Goal: Task Accomplishment & Management: Complete application form

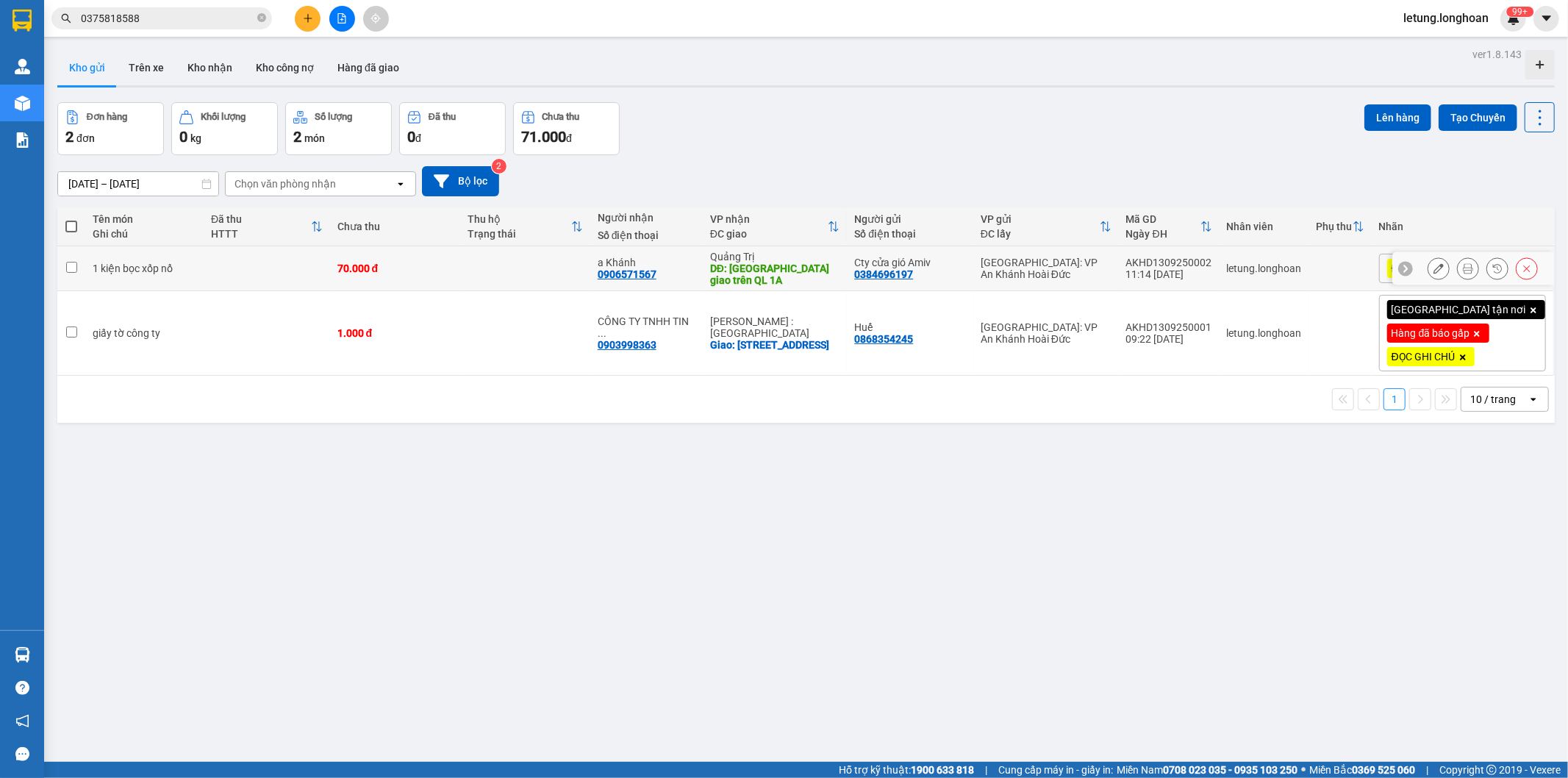
click at [1433, 268] on icon at bounding box center [1439, 269] width 10 height 10
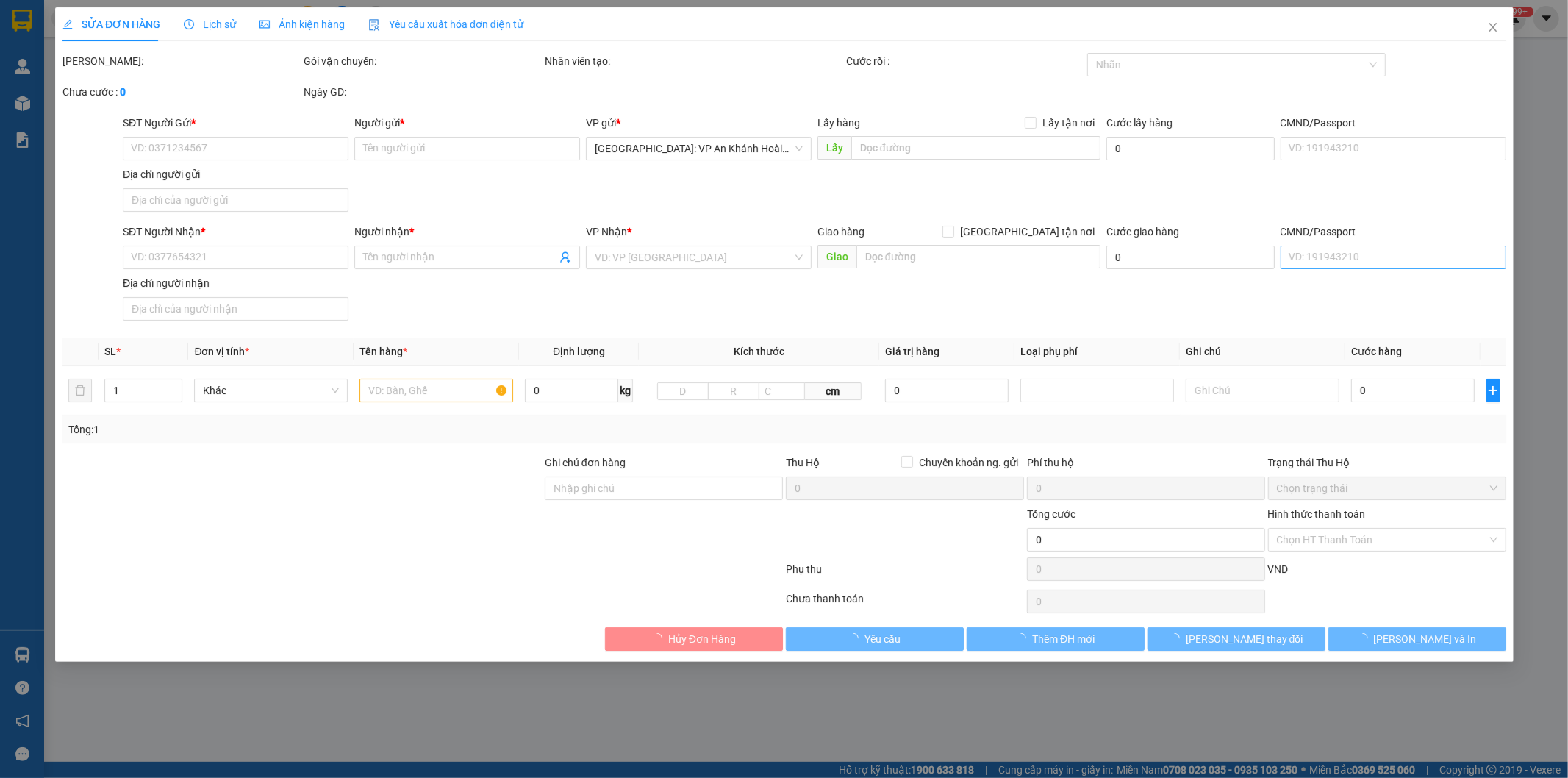
type input "0384696197"
type input "Cty cửa gió Amiv"
type input "0906571567"
type input "a Khánh"
type input "[GEOGRAPHIC_DATA] Quảng trị giao trên QL 1A"
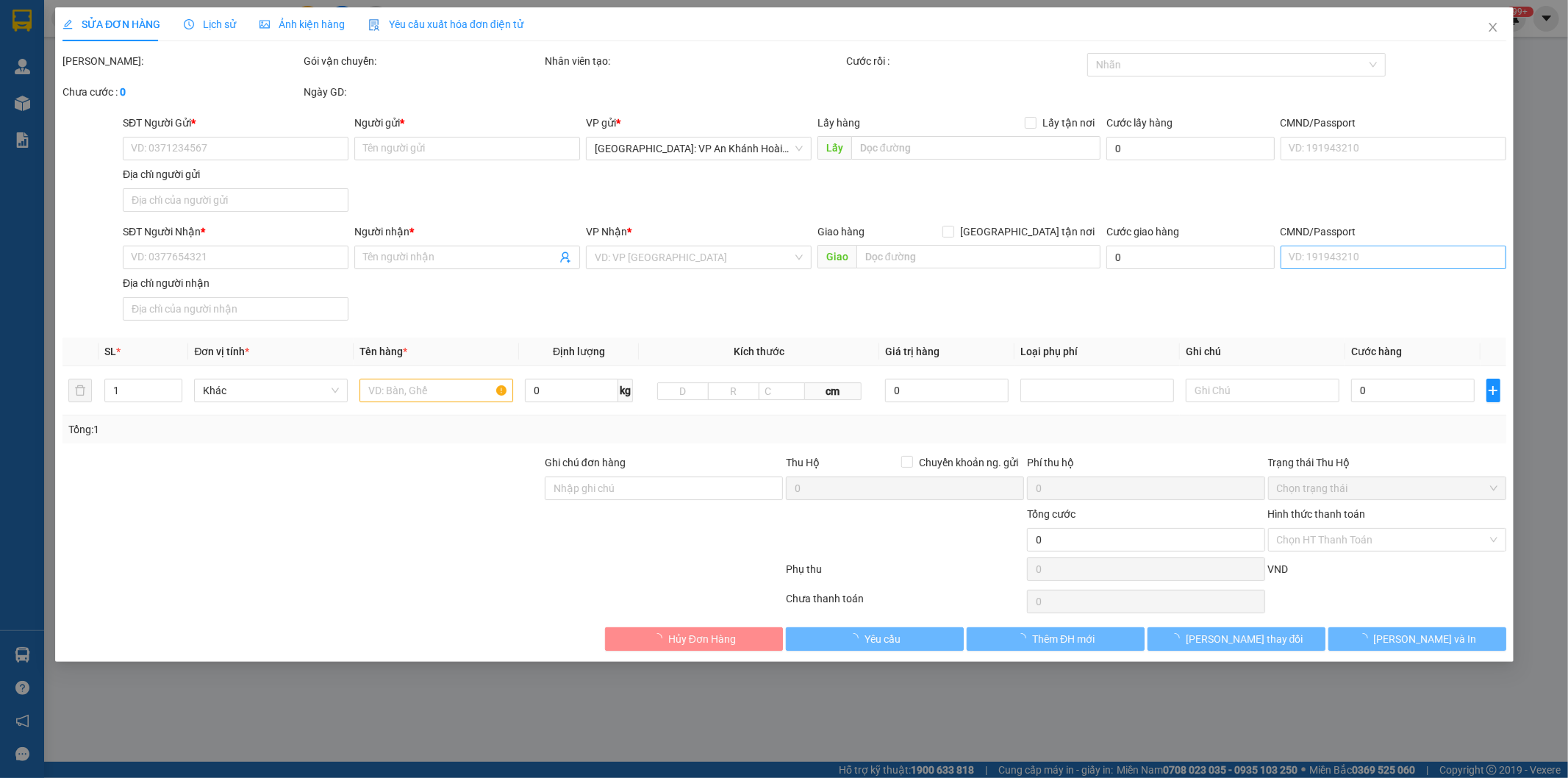
type input "Hàng không đồng kiểm, đơn giao nguyên kiện, hư vỡ không đền (đã báo người gửi).…"
type input "70.000"
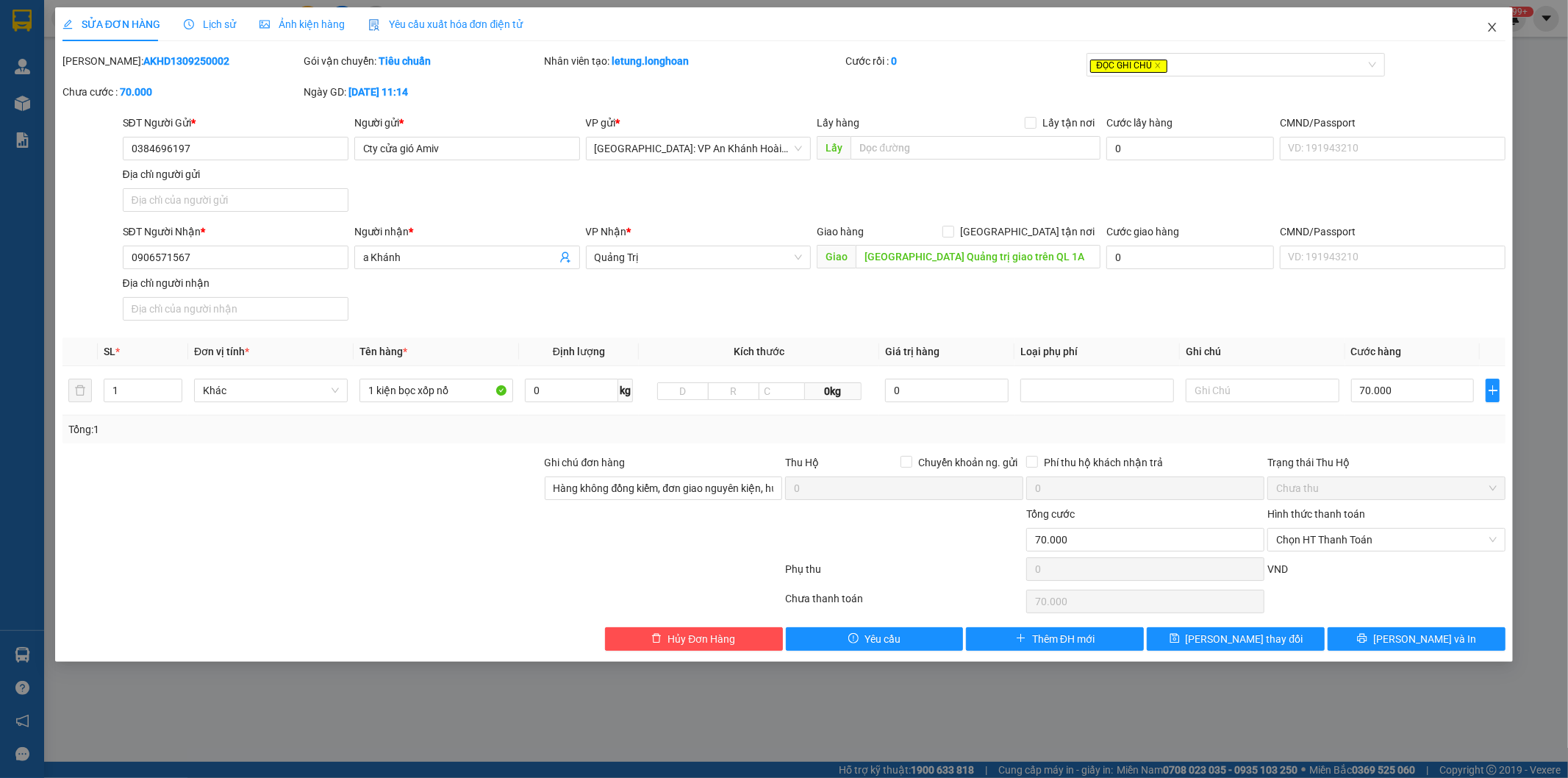
click at [1494, 27] on icon "close" at bounding box center [1492, 28] width 12 height 12
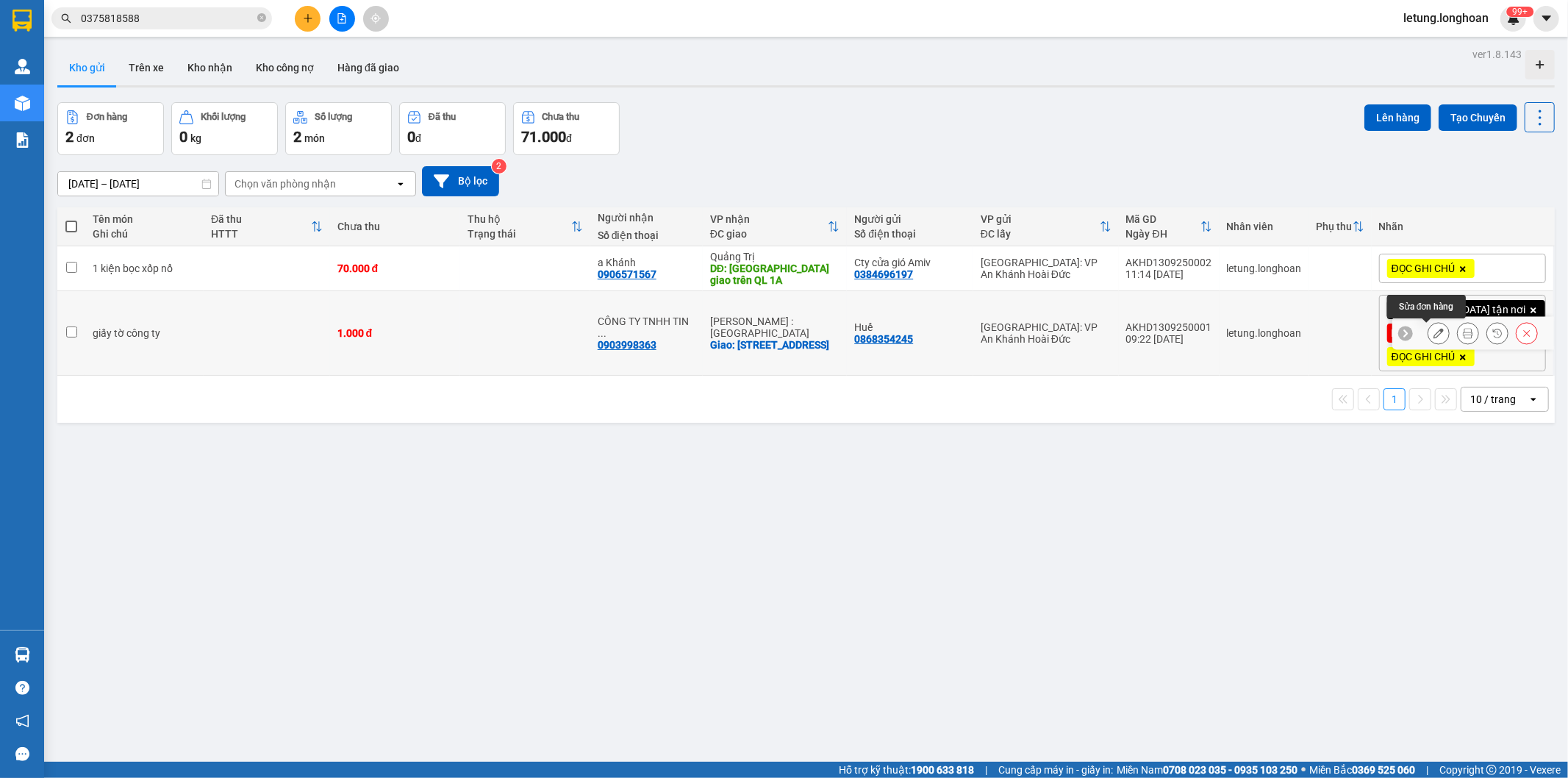
click at [1433, 331] on icon at bounding box center [1439, 333] width 10 height 10
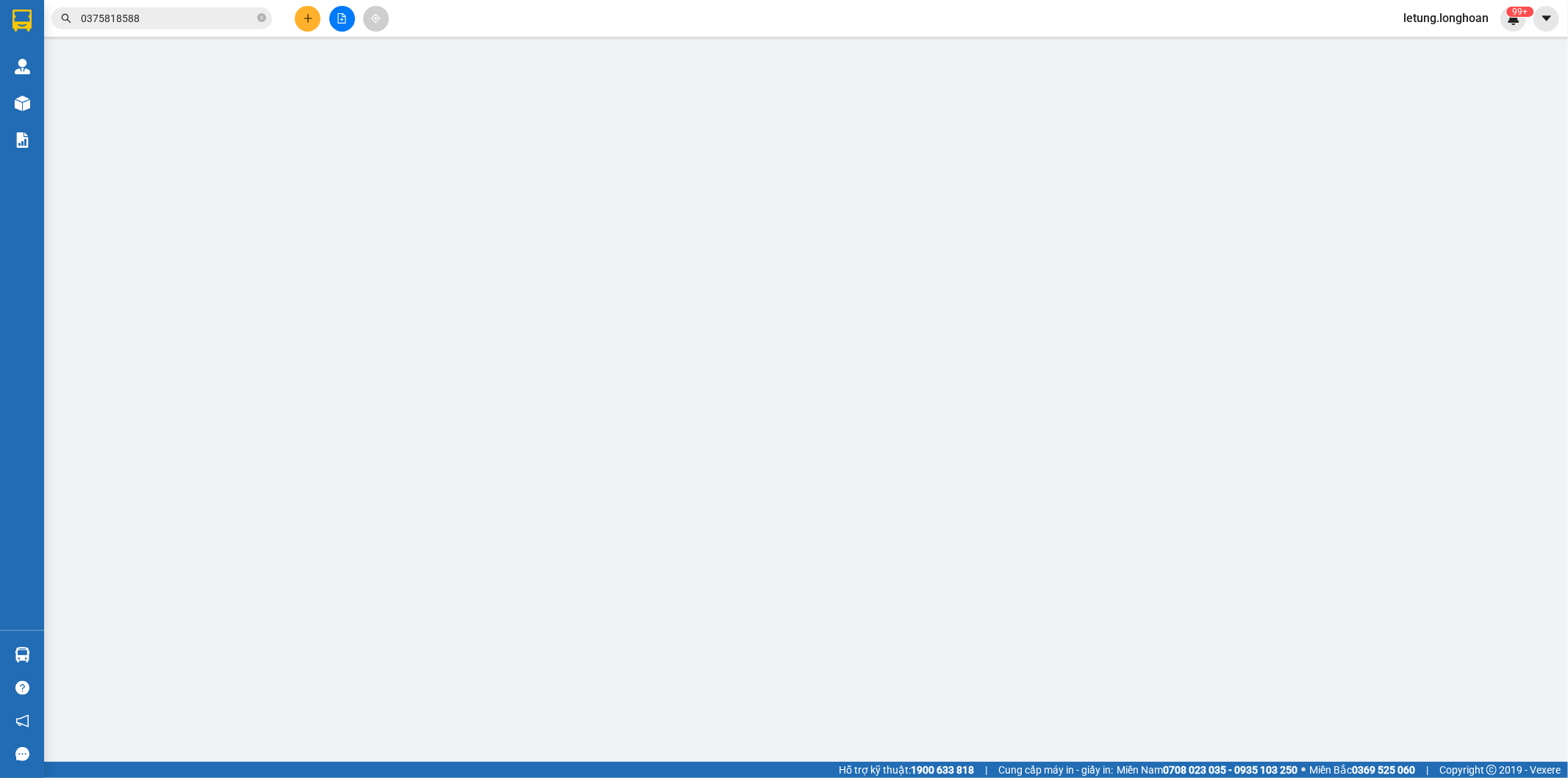
type input "0868354245"
type input "Huế"
type input "0903998363"
type input "CÔNG TY TNHH TIN HỌC VI NA"
checkbox input "true"
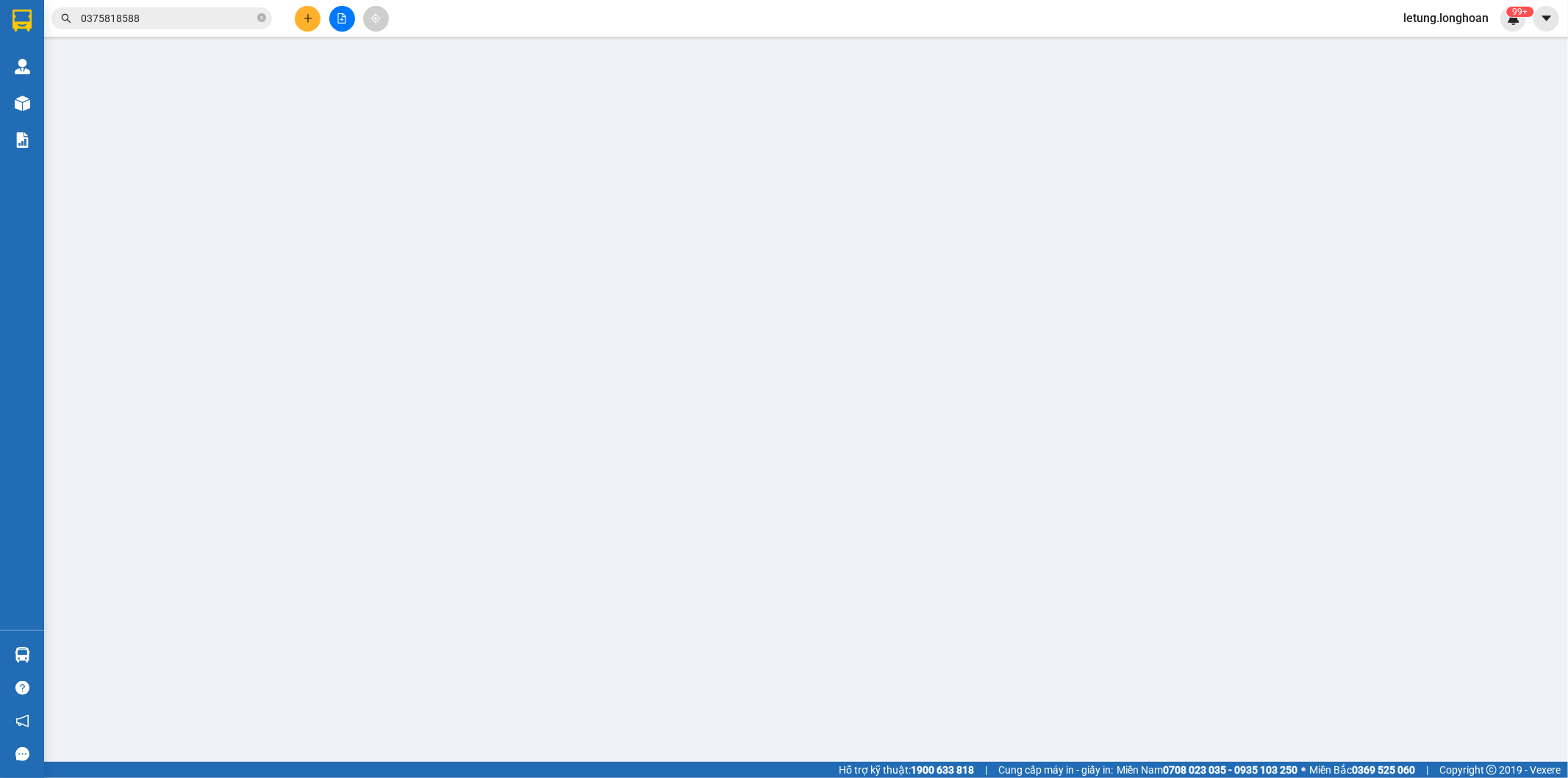
type input "[STREET_ADDRESS]"
type input "Hàng gấp"
type input "1.000"
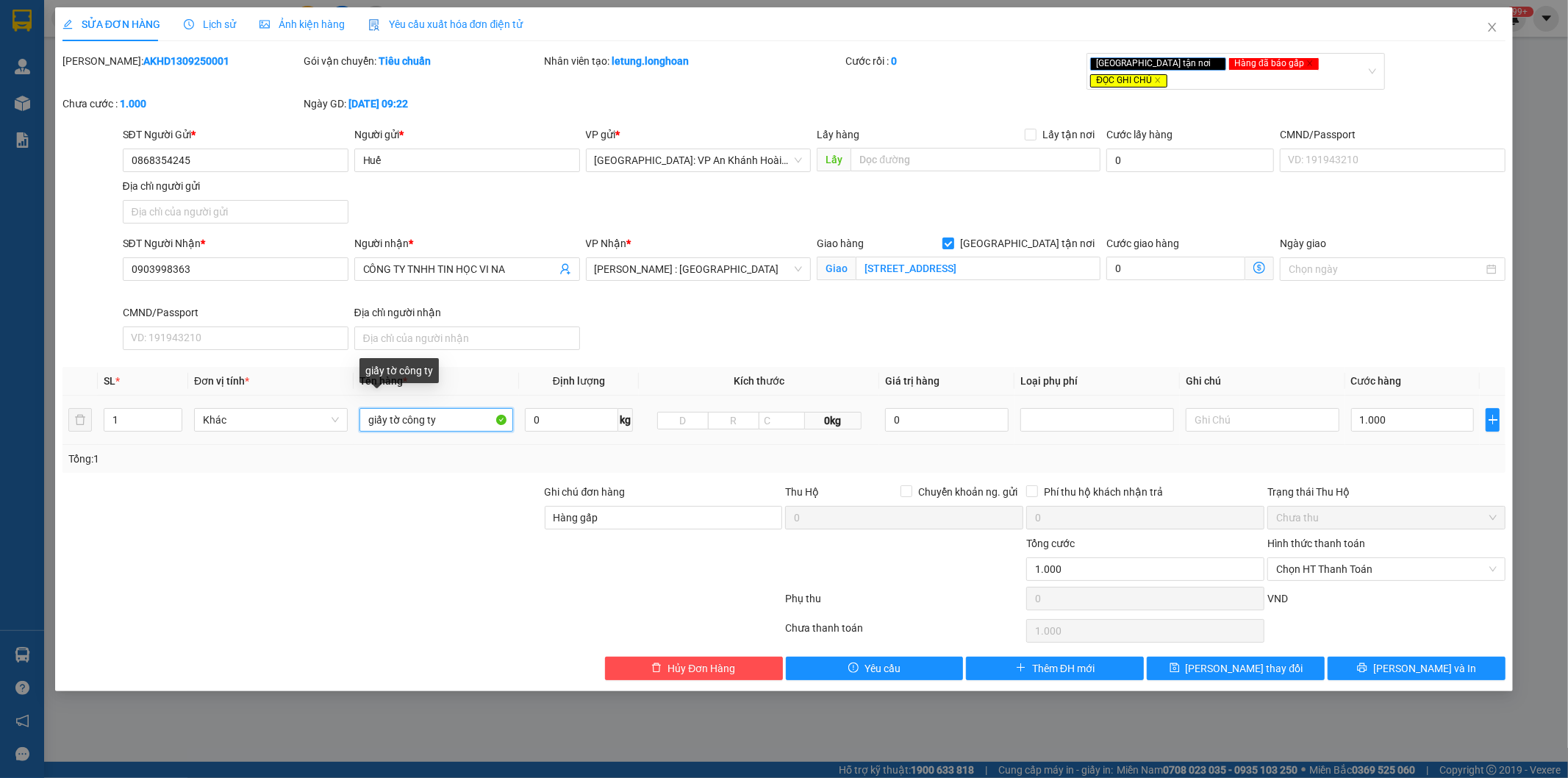
click at [366, 408] on input "giấy tờ công ty" at bounding box center [436, 420] width 153 height 23
type input "1 túi giấy tờ công ty"
click at [1454, 657] on button "[PERSON_NAME] và In" at bounding box center [1416, 668] width 178 height 23
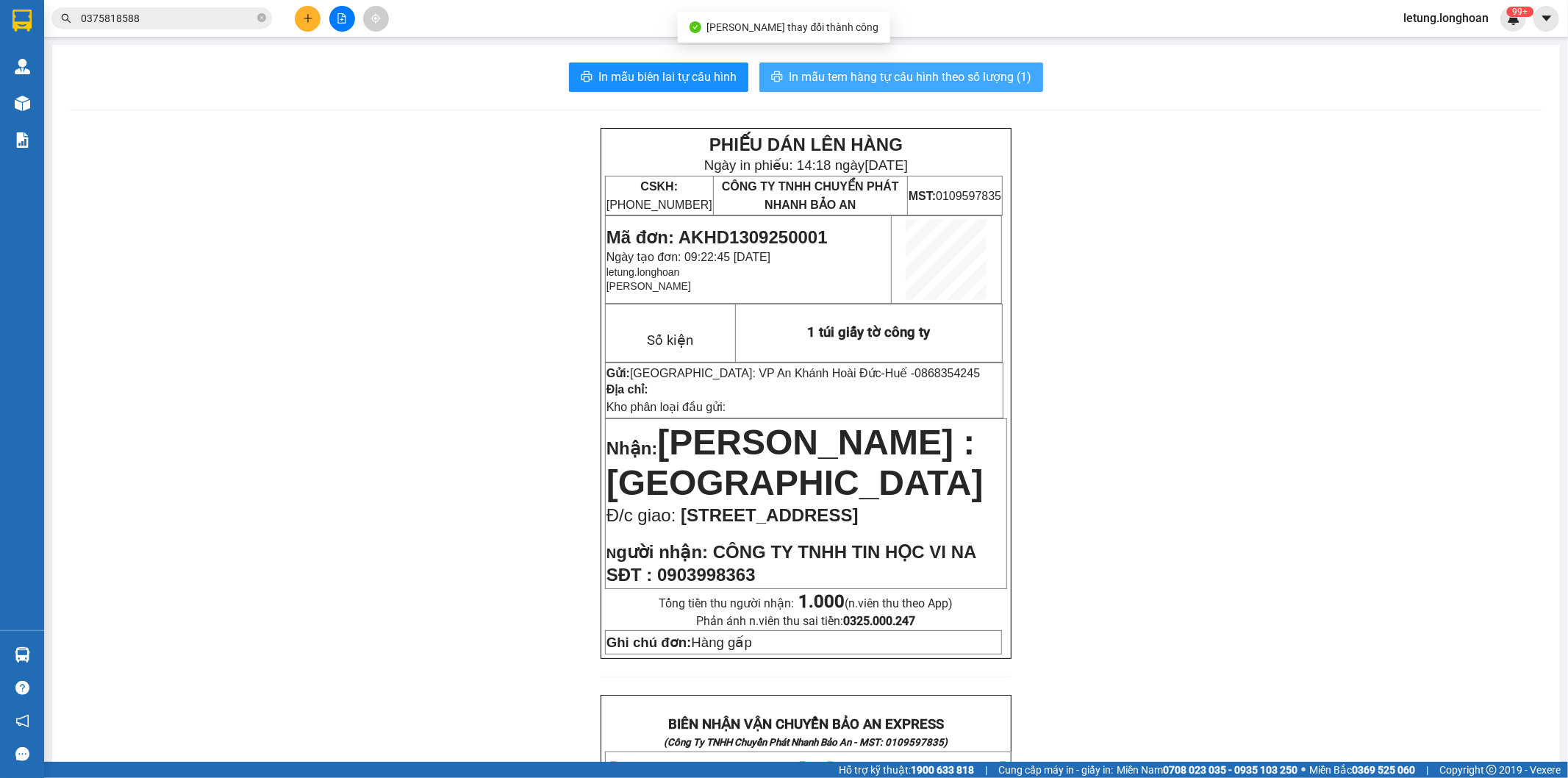
click at [977, 78] on span "In mẫu tem hàng tự cấu hình theo số lượng (1)" at bounding box center [910, 76] width 242 height 19
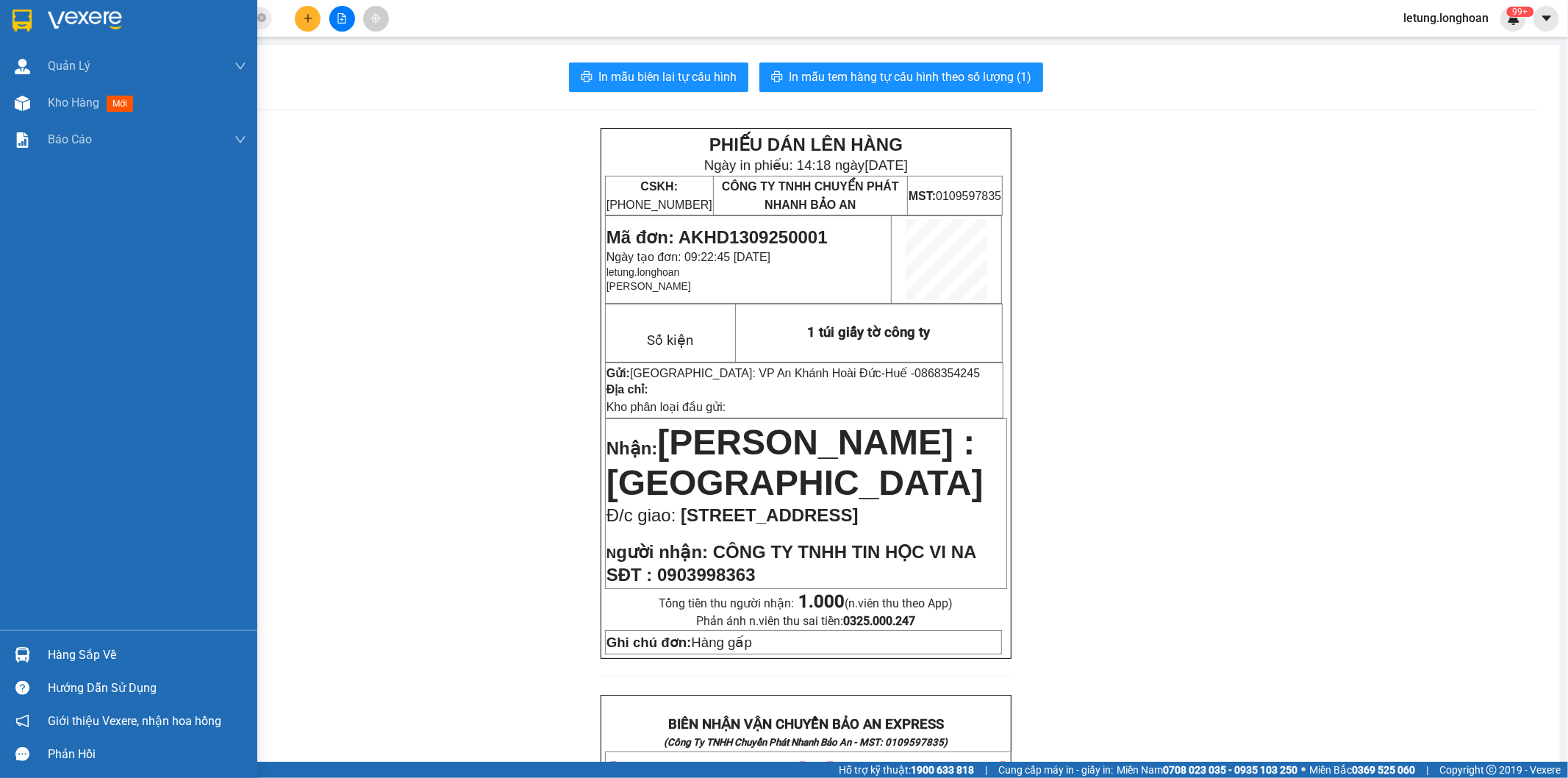
click at [10, 16] on div at bounding box center [22, 20] width 25 height 25
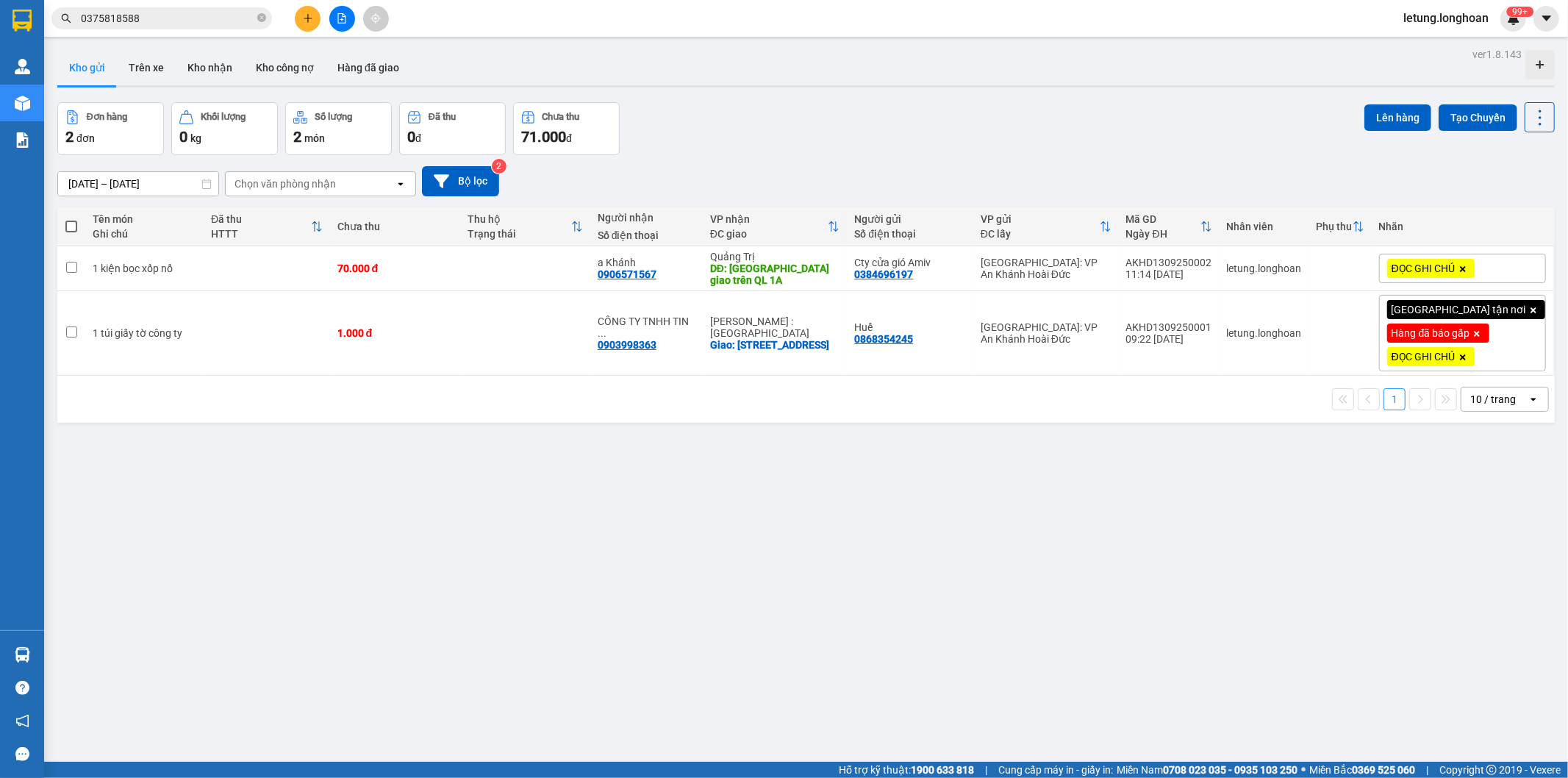
drag, startPoint x: 615, startPoint y: 600, endPoint x: 632, endPoint y: 589, distance: 20.2
click at [626, 604] on div "ver 1.8.143 Kho gửi Trên xe Kho nhận Kho công nợ Hàng đã giao Đơn hàng 2 đơn Kh…" at bounding box center [806, 433] width 1509 height 778
click at [303, 16] on icon "plus" at bounding box center [308, 19] width 10 height 10
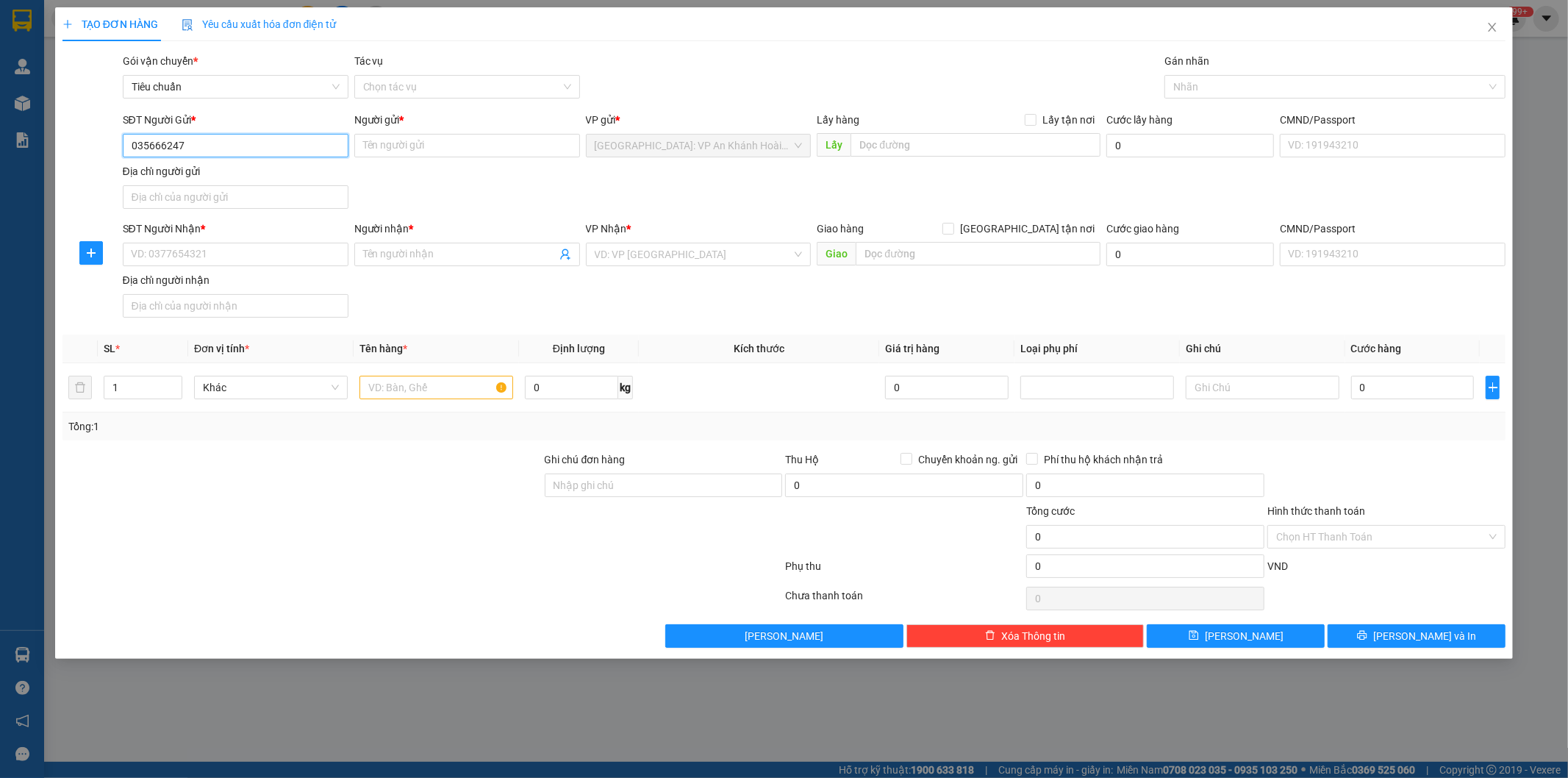
click at [147, 150] on input "035666247" at bounding box center [236, 145] width 226 height 23
type input "0354666247"
click at [406, 148] on input "Người gửi *" at bounding box center [467, 145] width 226 height 23
drag, startPoint x: 209, startPoint y: 256, endPoint x: 409, endPoint y: 333, distance: 214.3
click at [215, 256] on input "SĐT Người Nhận *" at bounding box center [236, 254] width 226 height 23
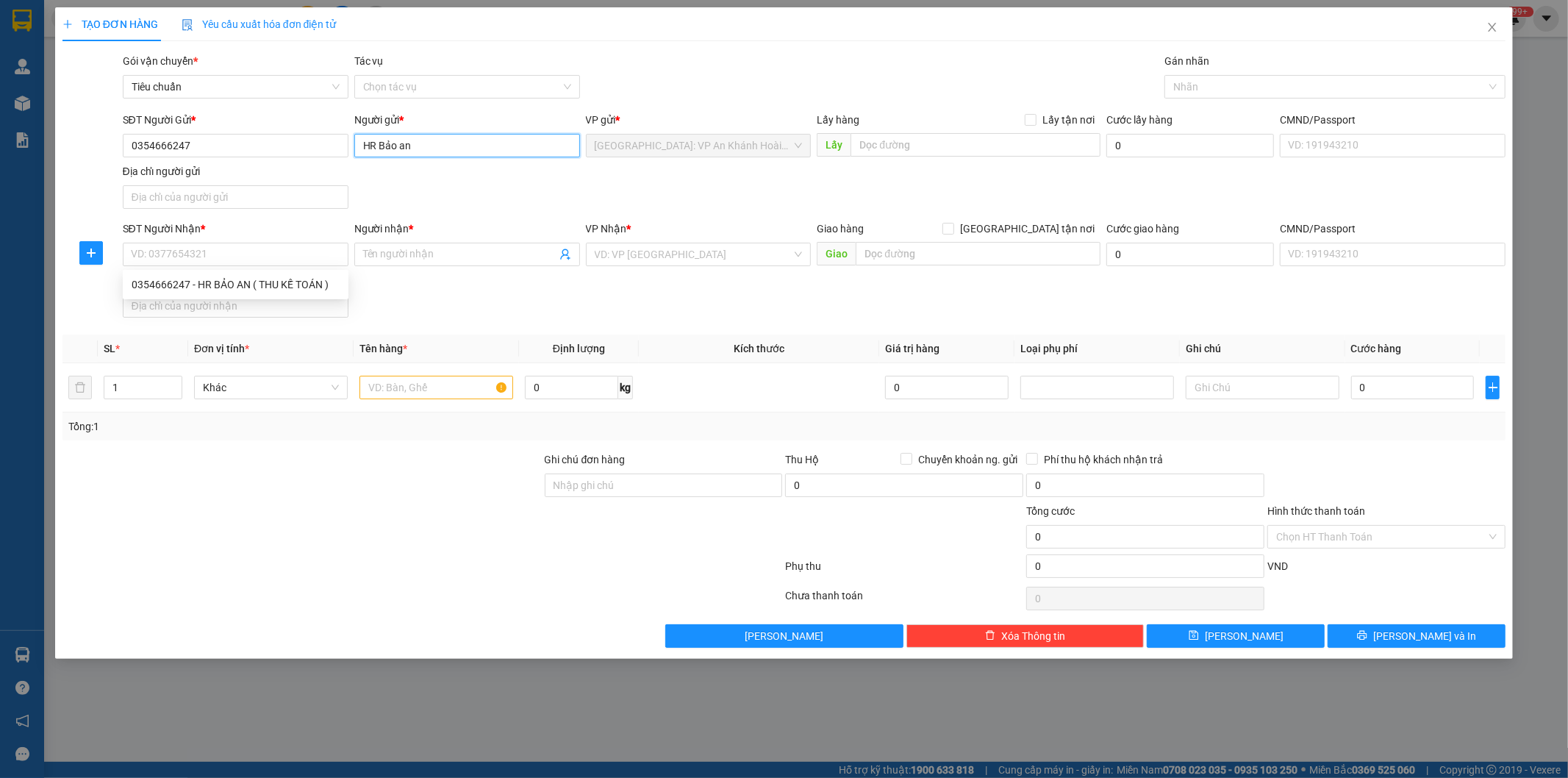
click at [437, 144] on input "HR Bảo an" at bounding box center [467, 145] width 226 height 23
click at [440, 171] on div "HR BẢO AN ( THU KẾ TOÁN ) - 0354666247" at bounding box center [467, 175] width 208 height 16
type input "HR BẢO AN ( THU KẾ TOÁN )"
click at [266, 256] on input "SĐT Người Nhận *" at bounding box center [236, 254] width 226 height 23
paste input "0865.333.247"
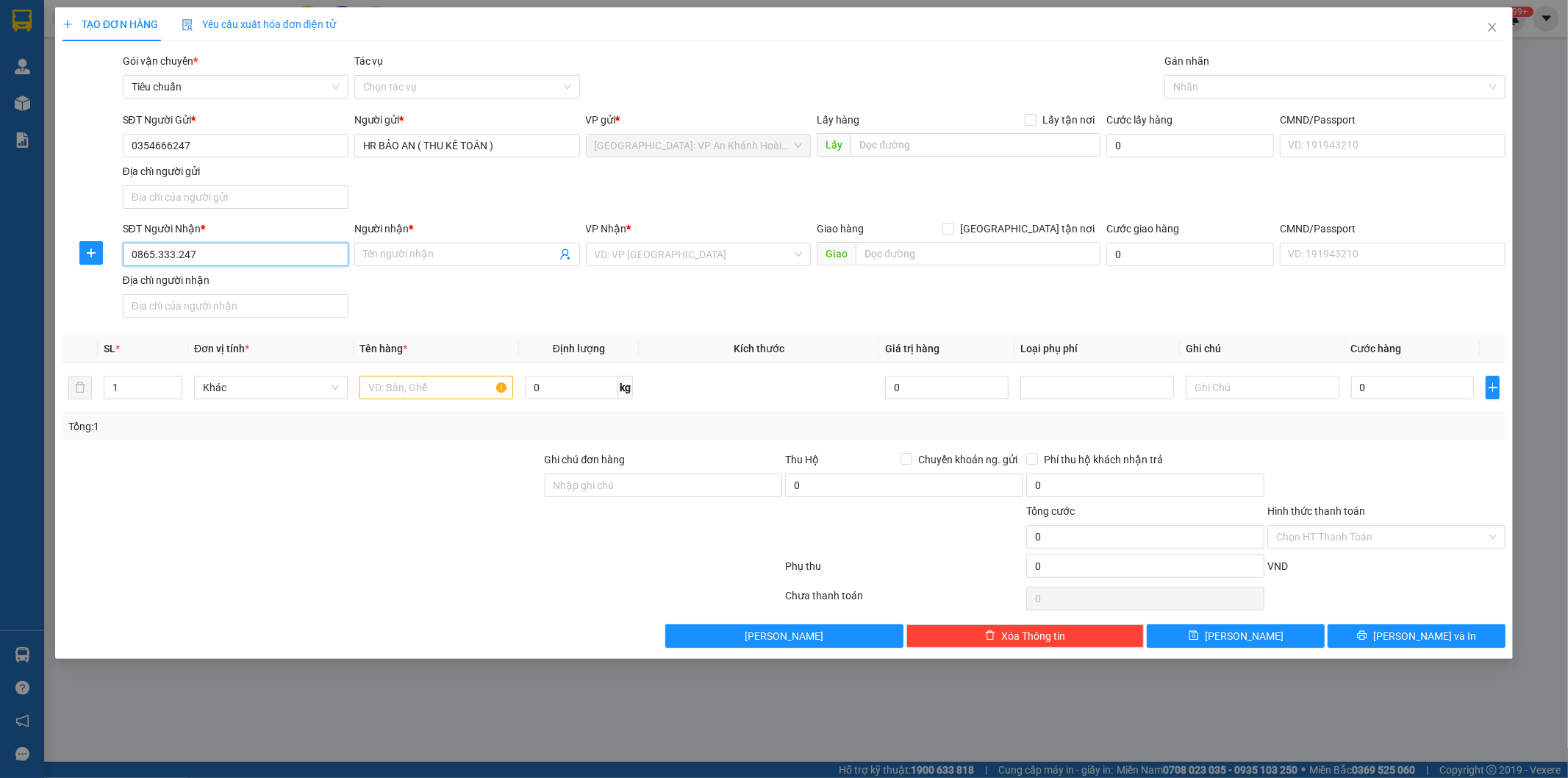
click at [176, 259] on input "0865.333.247" at bounding box center [236, 254] width 226 height 23
type input "0865333247"
click at [301, 289] on div "0865333247 - VP [GEOGRAPHIC_DATA]" at bounding box center [236, 285] width 208 height 16
type input "VP [GEOGRAPHIC_DATA]"
type input "0865333247"
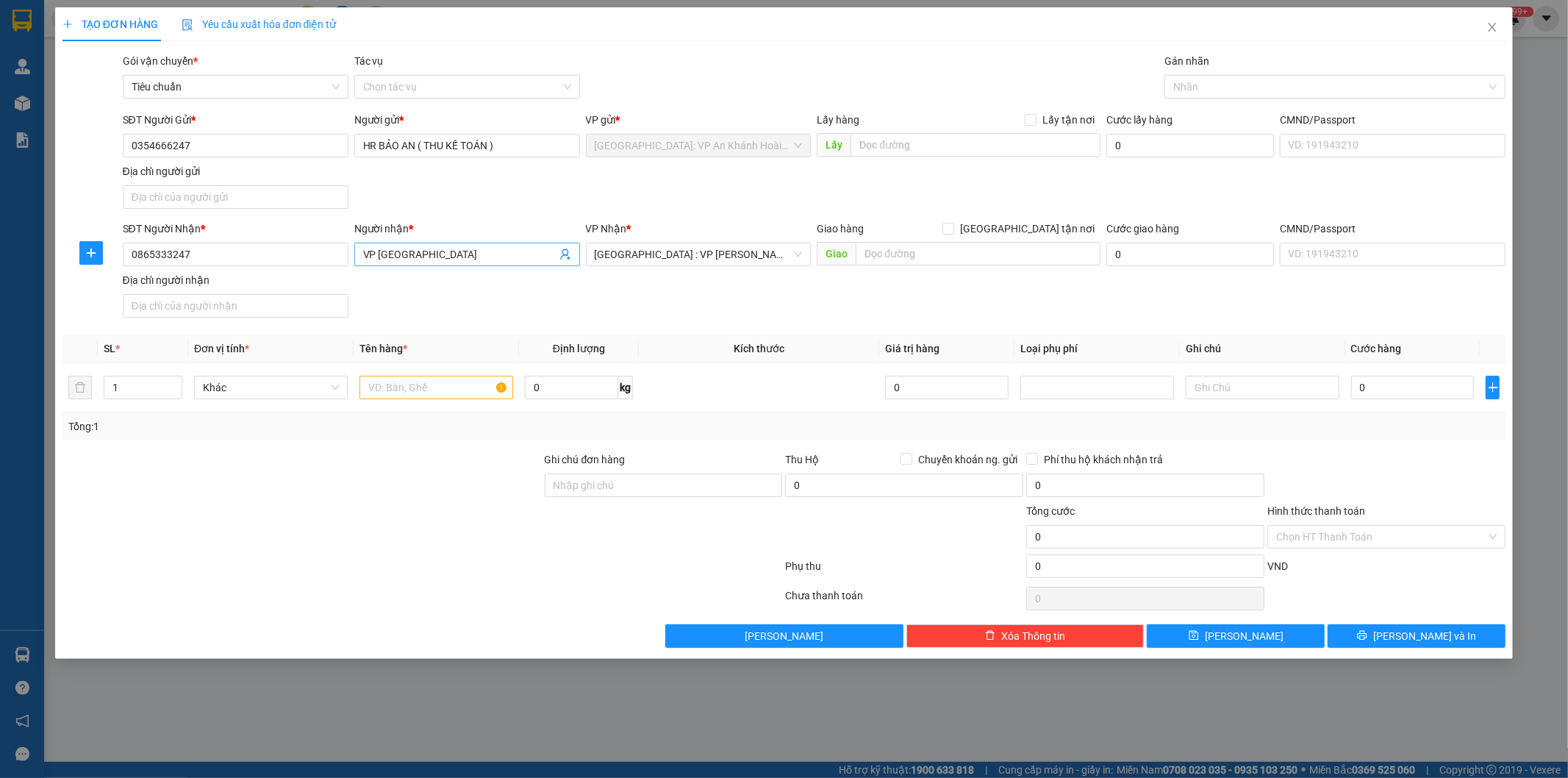
click at [491, 254] on input "VP [GEOGRAPHIC_DATA]" at bounding box center [460, 254] width 194 height 16
type input "VP Đà Nẵng Nghĩa"
click at [722, 284] on div "SĐT Người Nhận * 0865333247 Người nhận * VP [GEOGRAPHIC_DATA] Nghĩa VP [GEOGRAP…" at bounding box center [814, 272] width 1389 height 103
click at [422, 381] on input "text" at bounding box center [436, 387] width 153 height 23
type input "1 túi tài liệu"
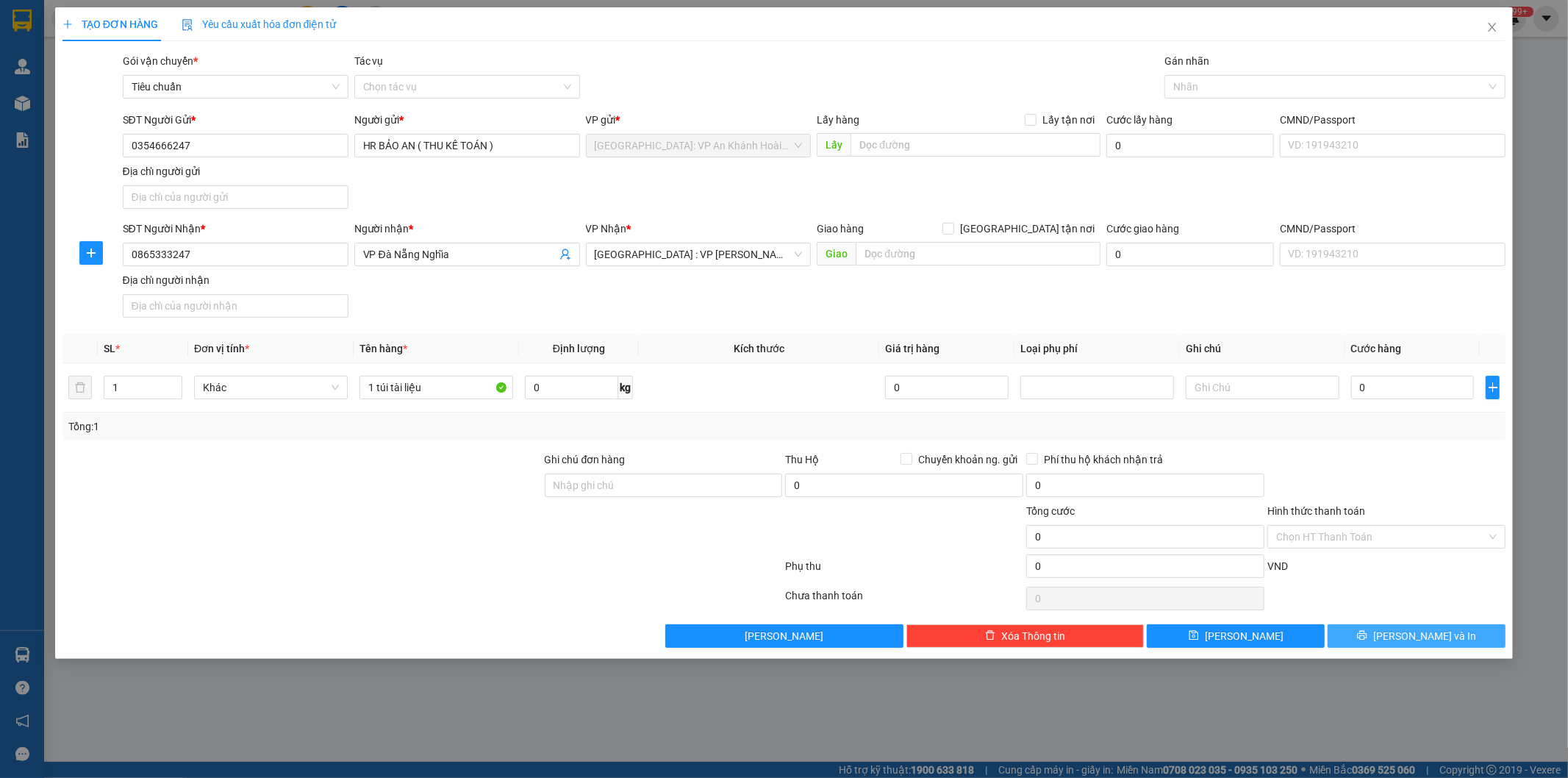
click at [1429, 637] on span "[PERSON_NAME] và In" at bounding box center [1424, 637] width 103 height 16
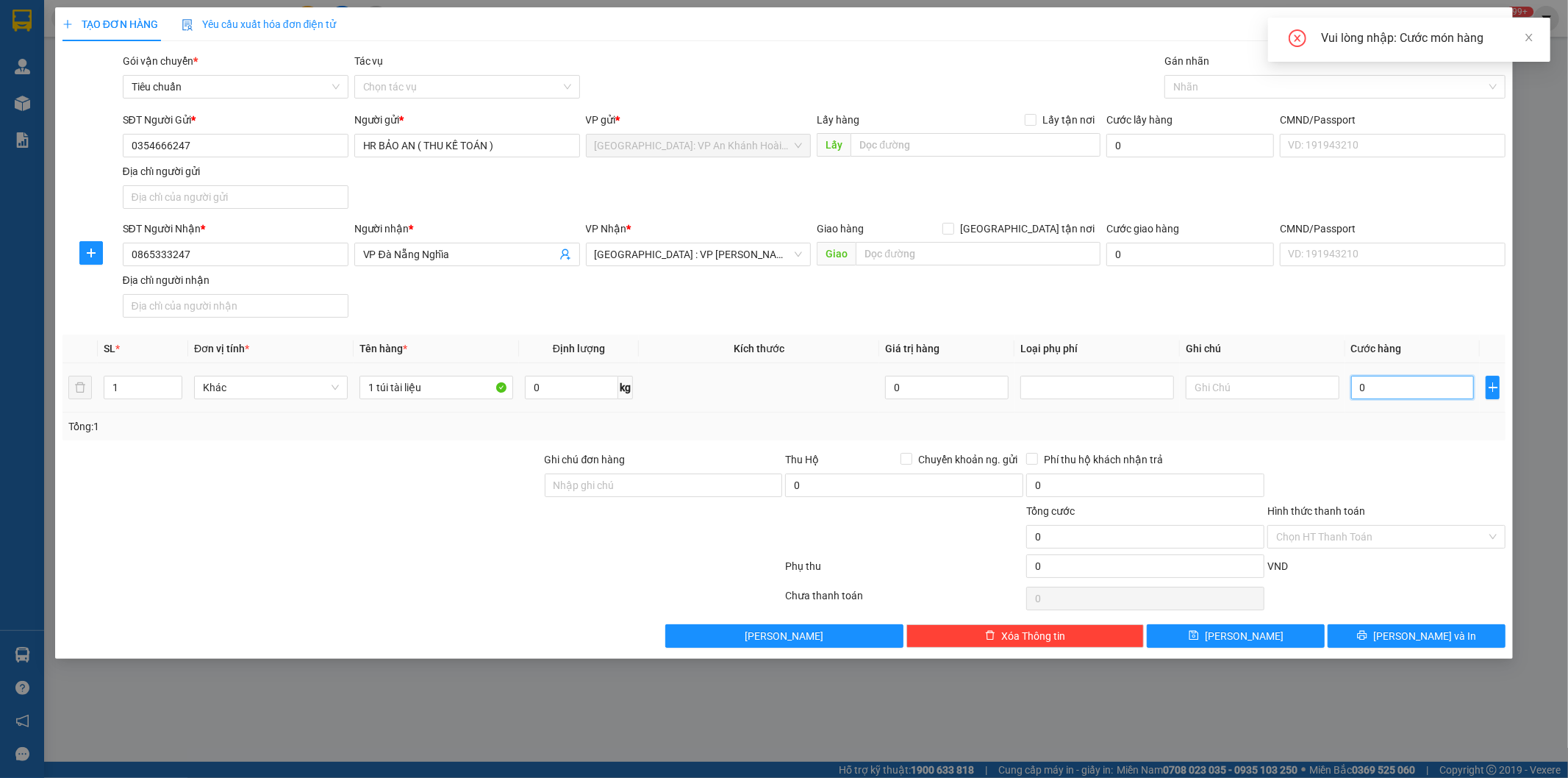
click at [1388, 392] on input "0" at bounding box center [1412, 387] width 123 height 23
type input "1"
type input "1.000"
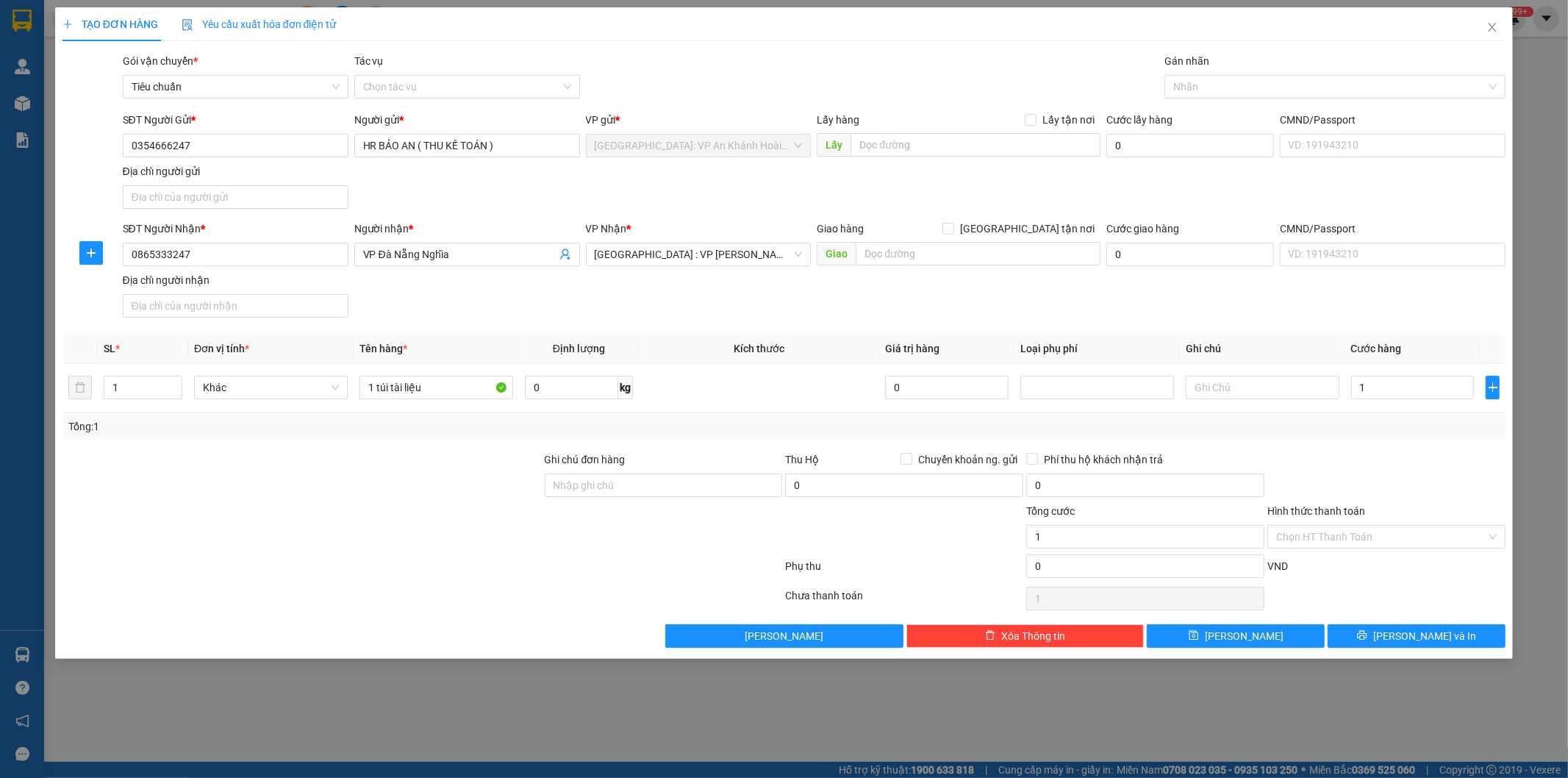
type input "1.000"
click at [1406, 479] on div at bounding box center [1386, 477] width 241 height 52
click at [595, 483] on input "Ghi chú đơn hàng" at bounding box center [663, 485] width 239 height 23
type input "giấy tờ"
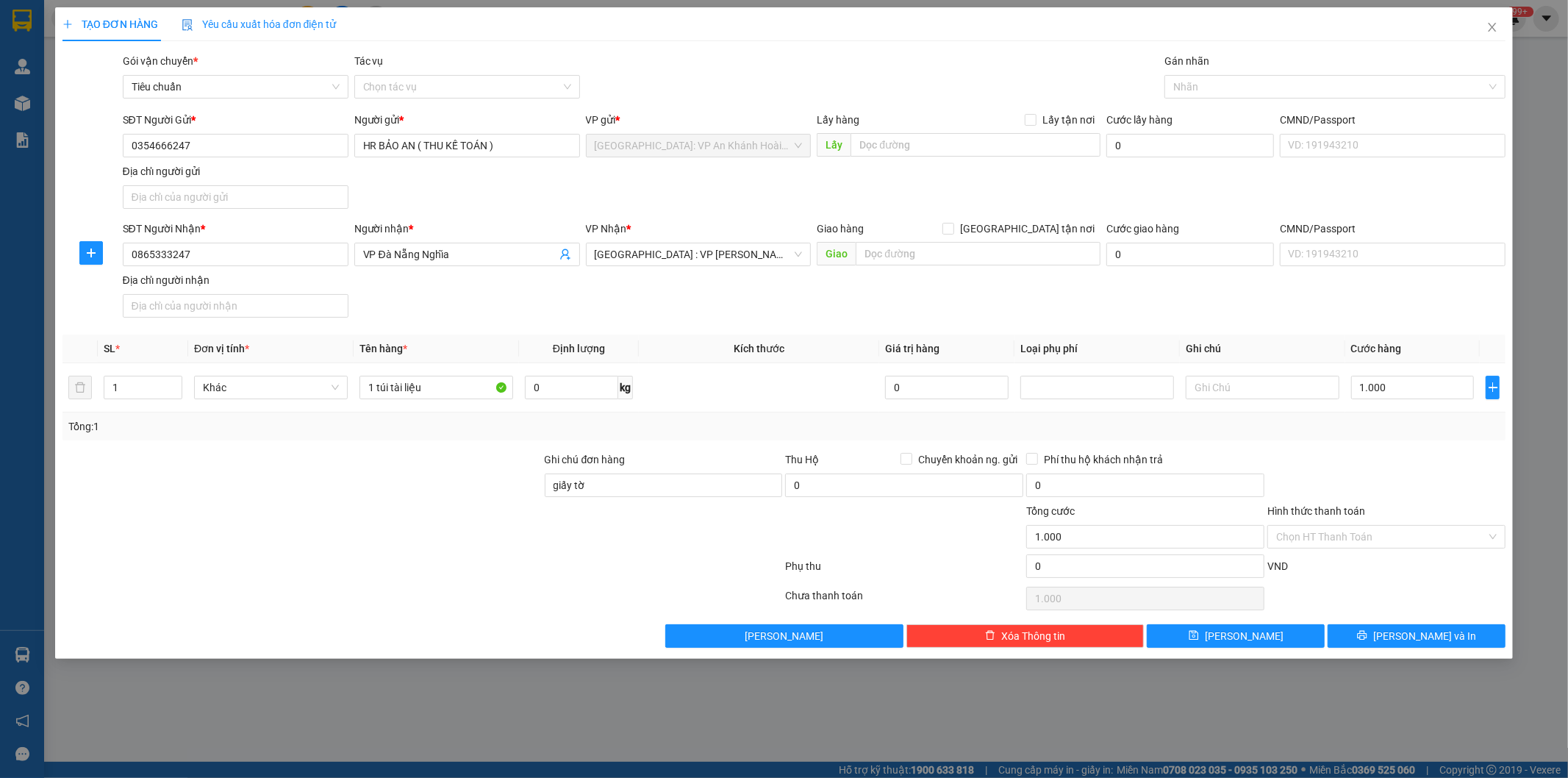
click at [643, 538] on div at bounding box center [663, 528] width 241 height 52
click at [417, 260] on input "VP Đà Nẵng Nghĩa" at bounding box center [460, 254] width 194 height 16
type input "VP [GEOGRAPHIC_DATA] - Nghĩa"
click at [1454, 634] on button "[PERSON_NAME] và In" at bounding box center [1416, 636] width 178 height 23
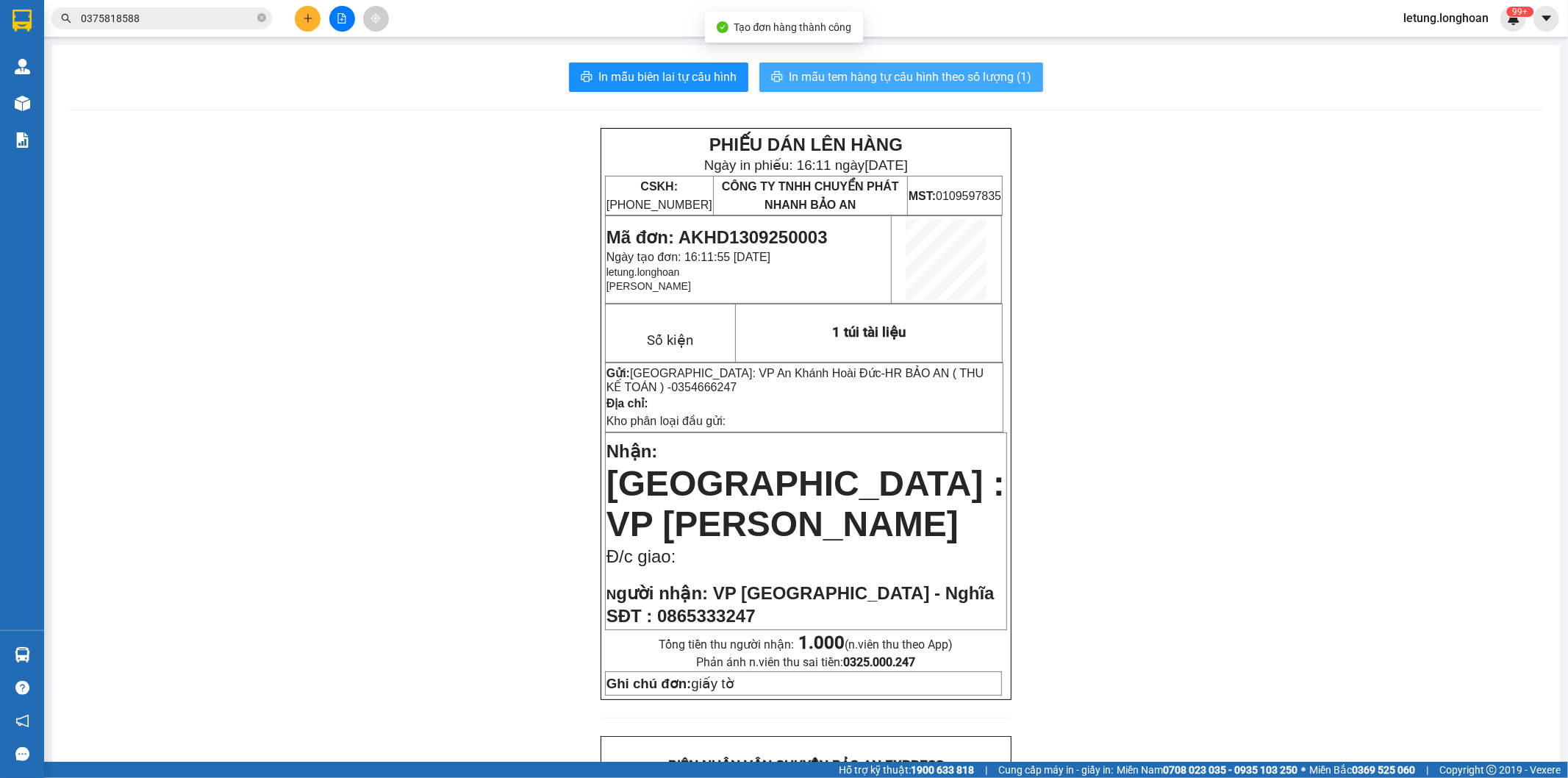
click at [864, 79] on span "In mẫu tem hàng tự cấu hình theo số lượng (1)" at bounding box center [910, 76] width 242 height 19
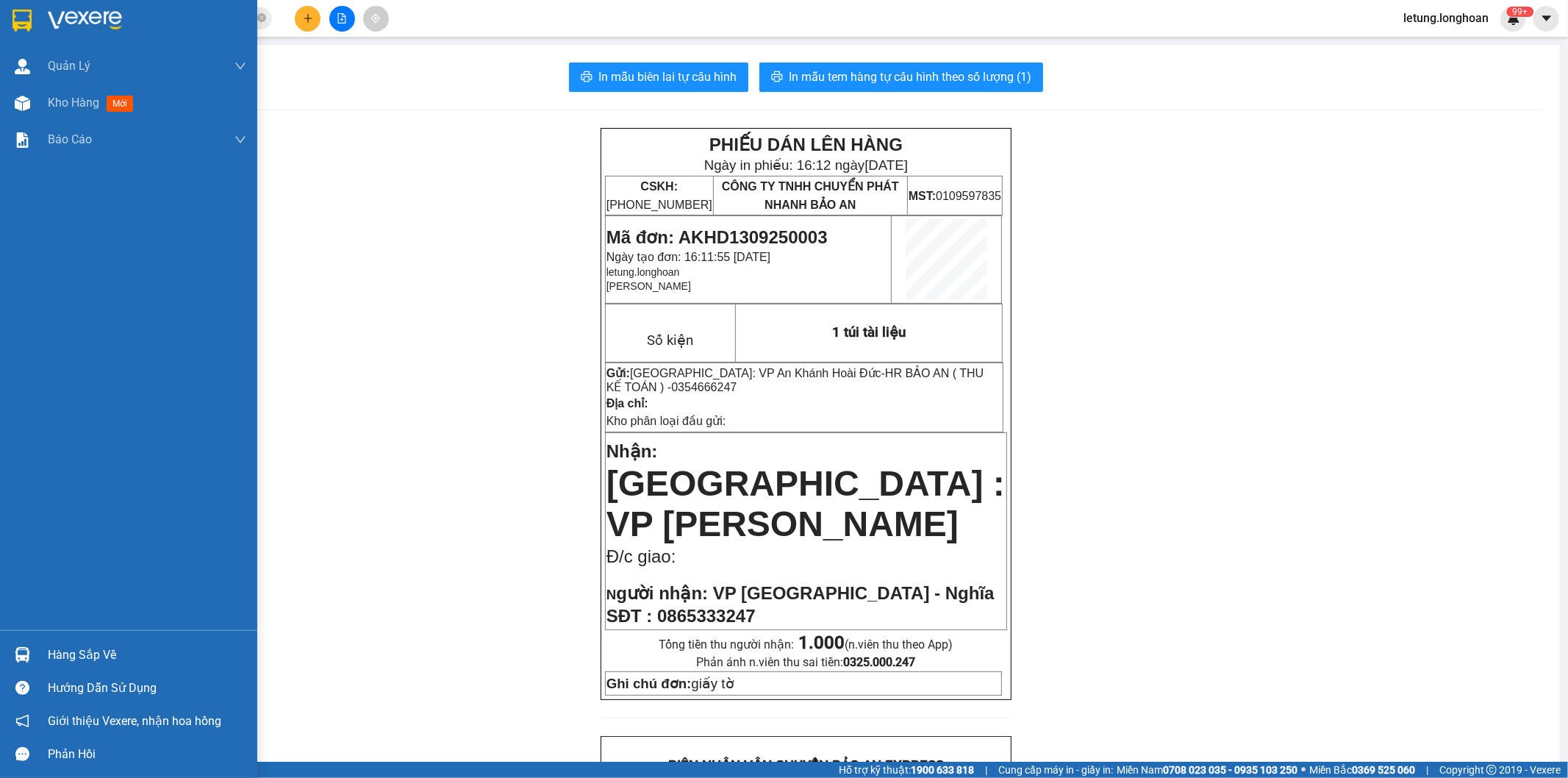
click at [10, 13] on div at bounding box center [22, 20] width 25 height 25
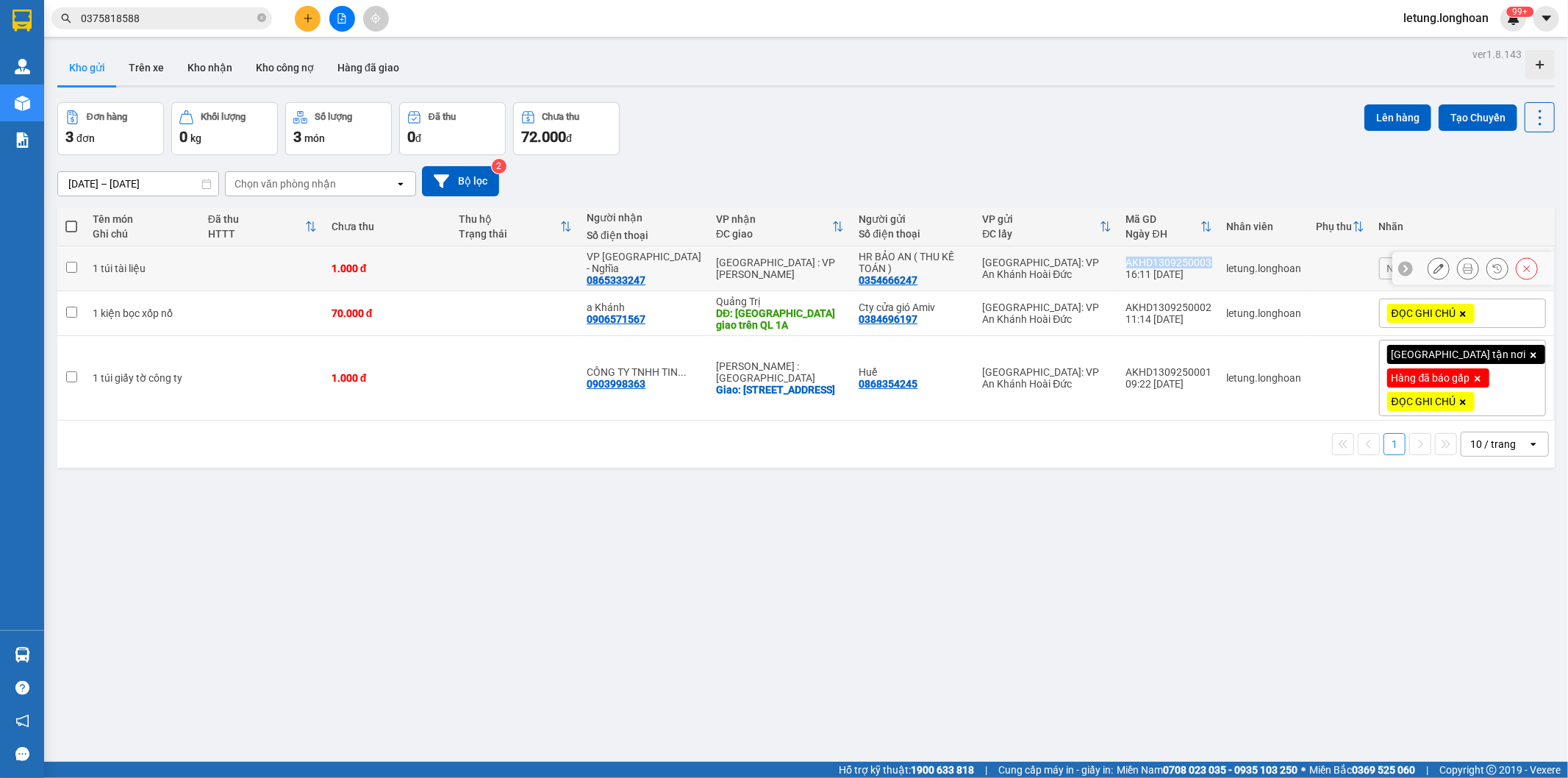
drag, startPoint x: 1259, startPoint y: 261, endPoint x: 1172, endPoint y: 257, distance: 87.1
click at [1172, 257] on td "AKHD1309250003 16:11 [DATE]" at bounding box center [1169, 269] width 101 height 45
checkbox input "true"
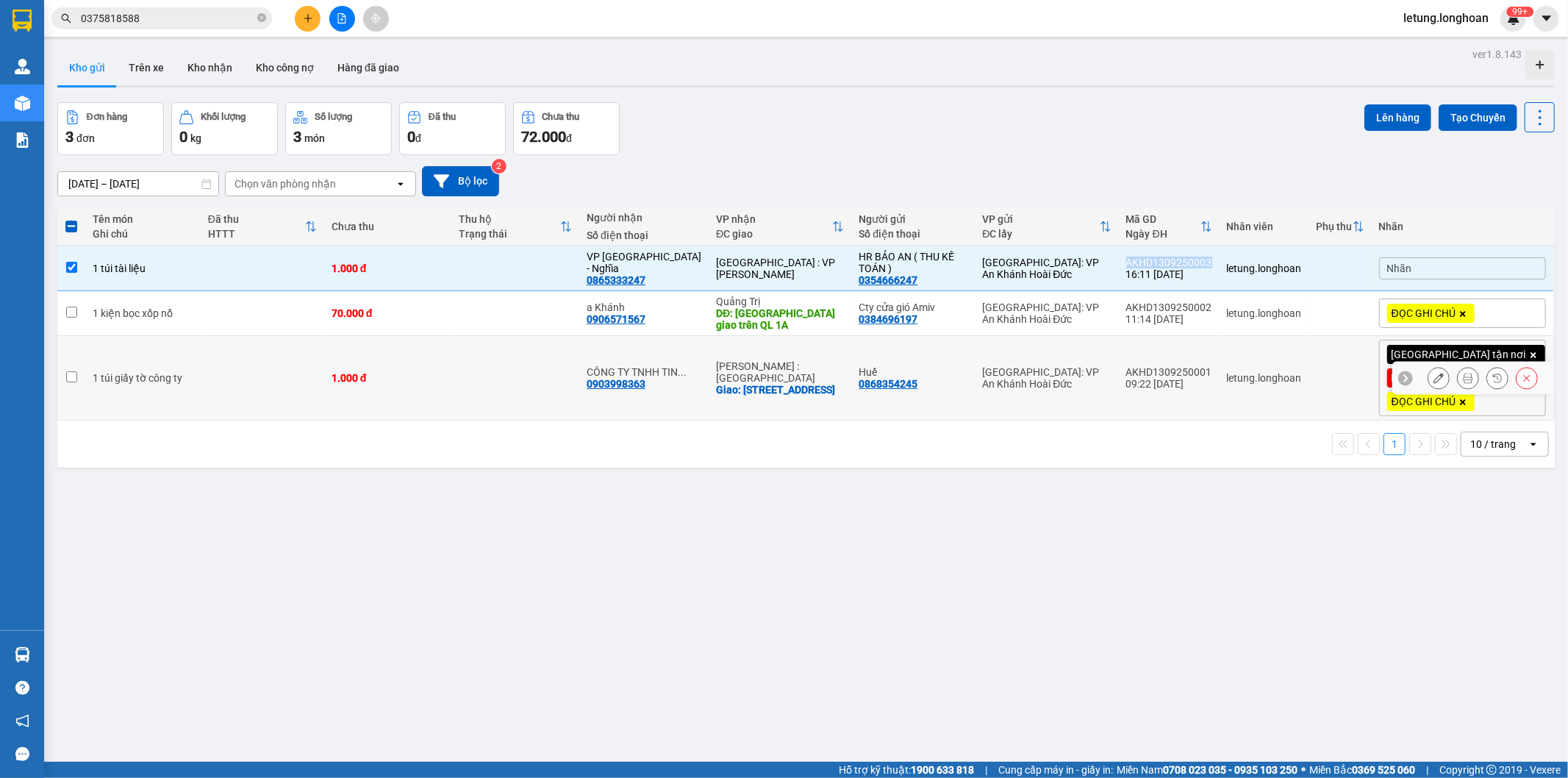
copy div "AKHD1309250003"
click at [503, 545] on div "ver 1.8.143 Kho gửi Trên xe Kho nhận Kho công nợ Hàng đã giao Đơn hàng 3 đơn Kh…" at bounding box center [806, 433] width 1509 height 778
click at [1455, 117] on button "Tạo Chuyến" at bounding box center [1478, 117] width 79 height 26
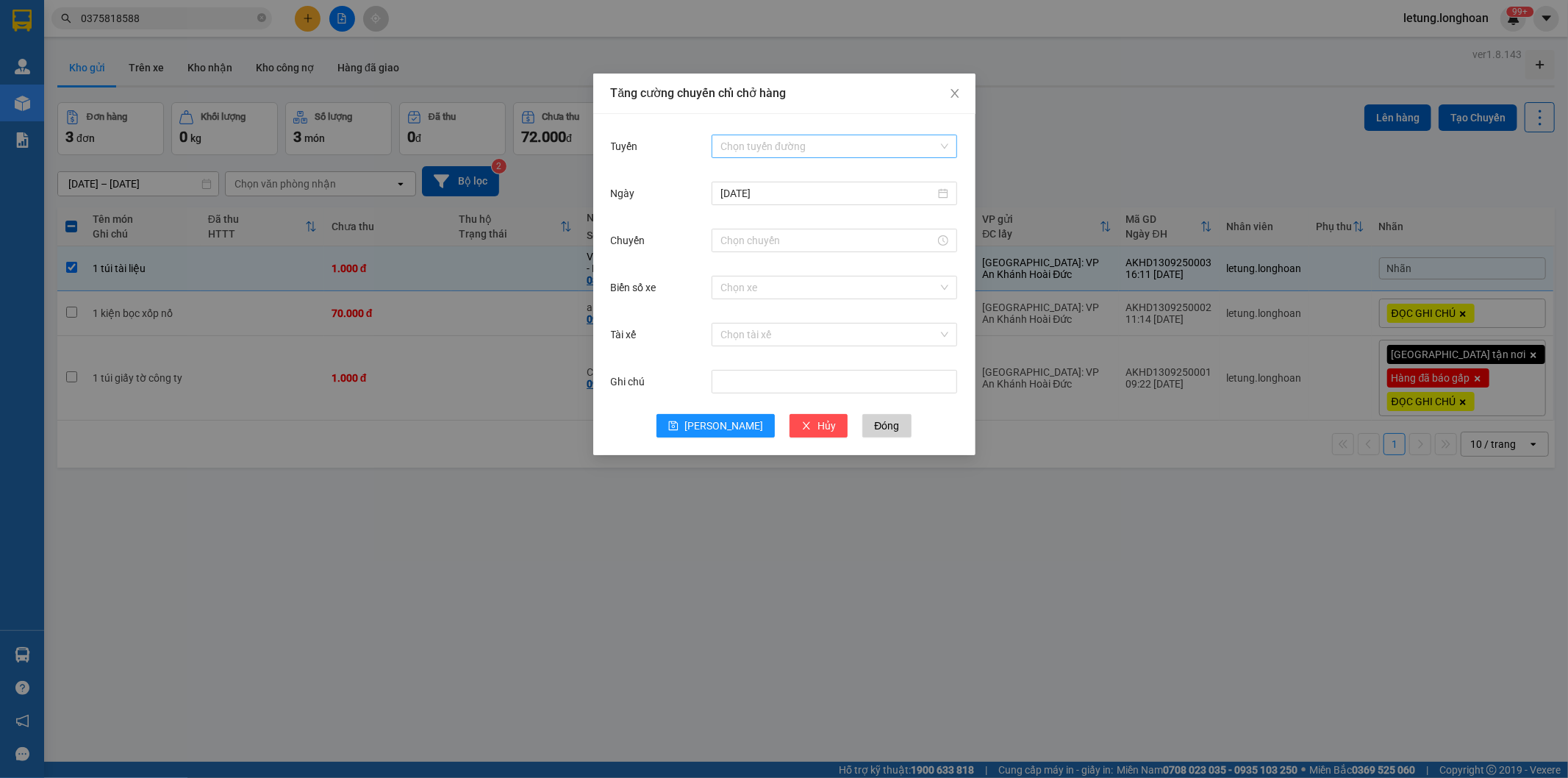
click at [775, 146] on input "Tuyến" at bounding box center [828, 146] width 218 height 22
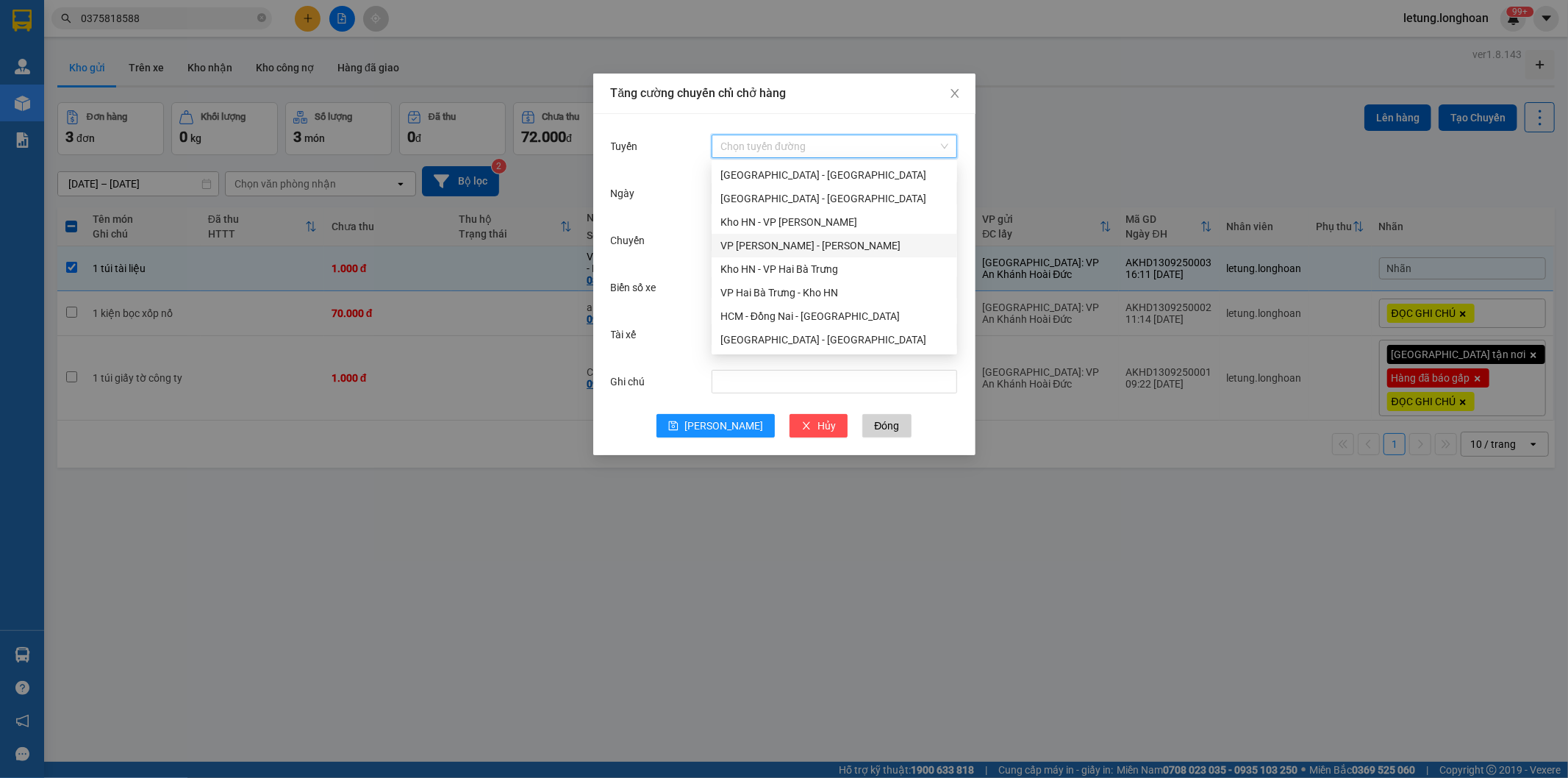
click at [750, 243] on div "VP [PERSON_NAME] - [PERSON_NAME]" at bounding box center [834, 246] width 228 height 16
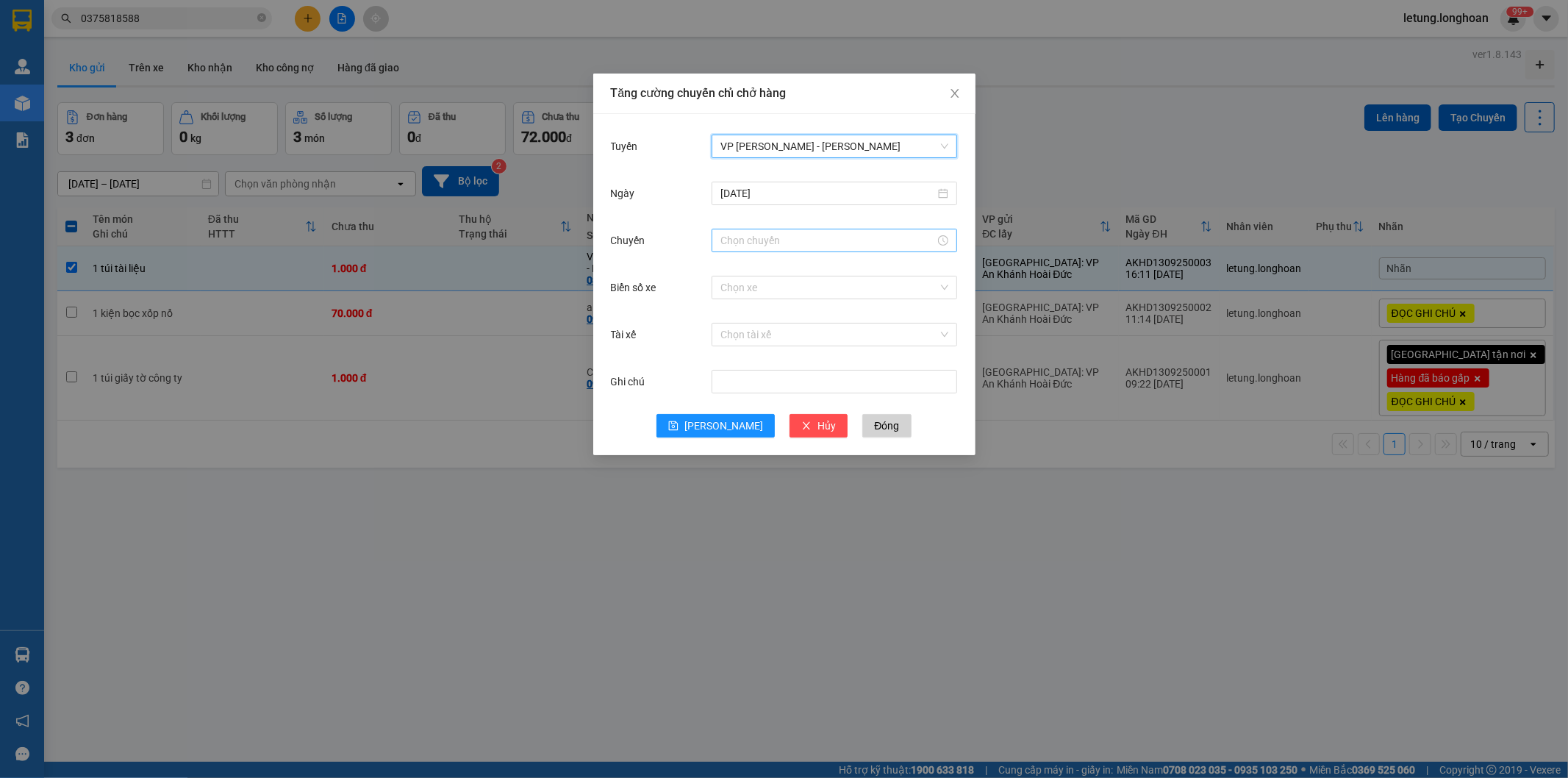
click at [763, 245] on input "Chuyến" at bounding box center [827, 241] width 215 height 16
click at [726, 290] on div "17" at bounding box center [732, 292] width 41 height 21
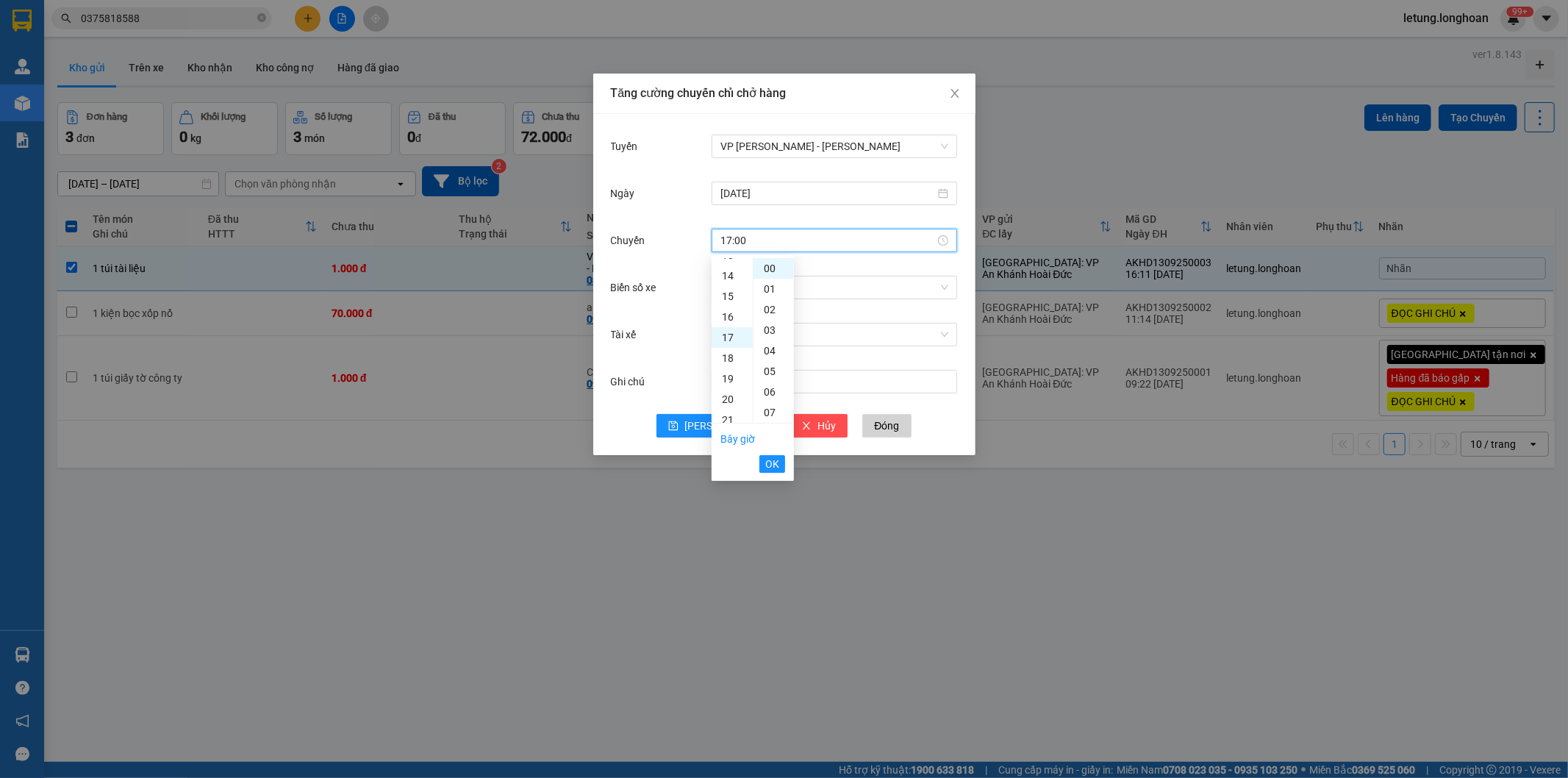
scroll to position [229, 0]
click at [774, 353] on div "20" at bounding box center [774, 354] width 40 height 21
type input "17:20"
click at [773, 463] on span "OK" at bounding box center [772, 465] width 14 height 16
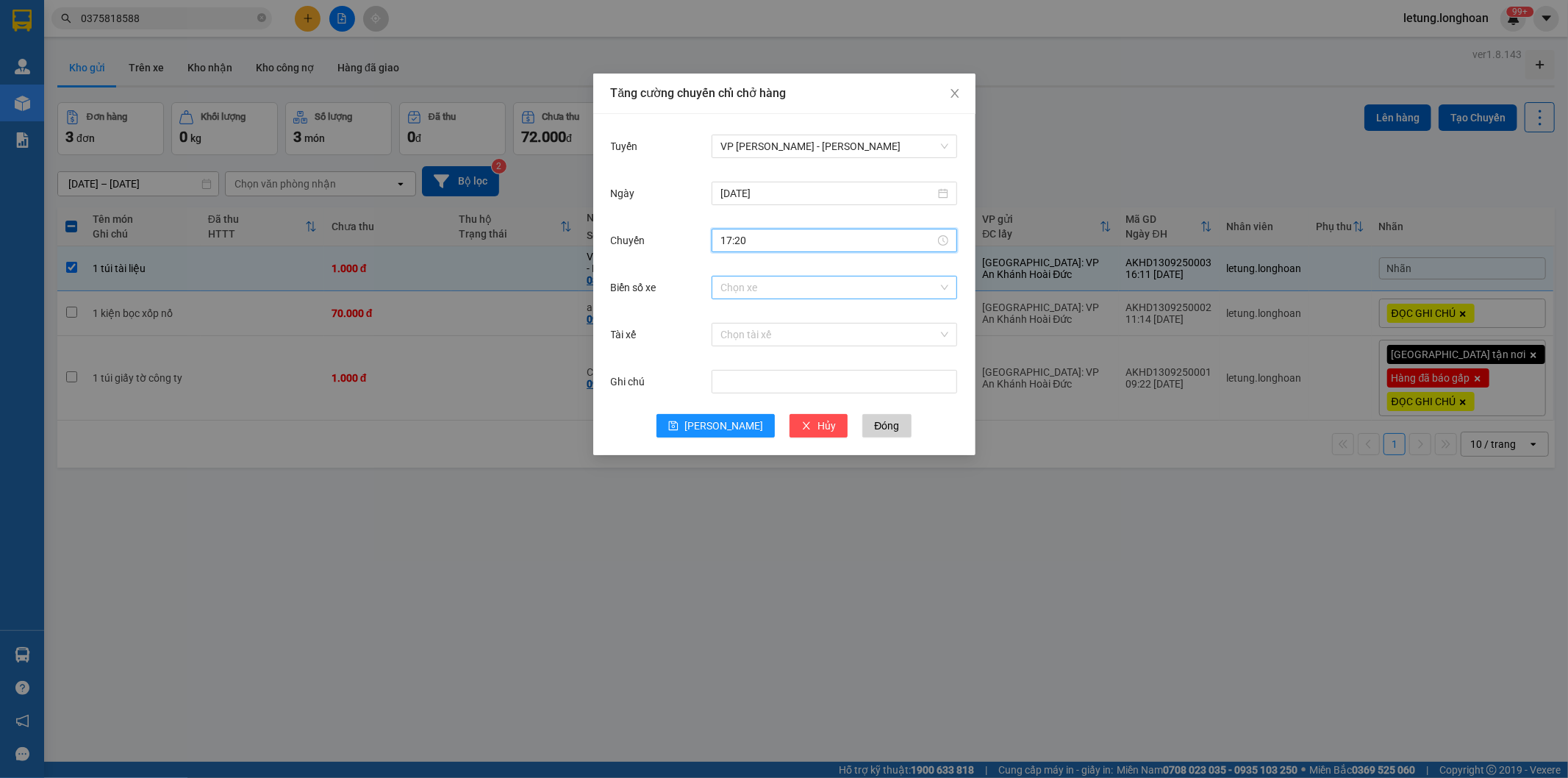
click at [753, 290] on input "Biển số xe" at bounding box center [828, 287] width 218 height 22
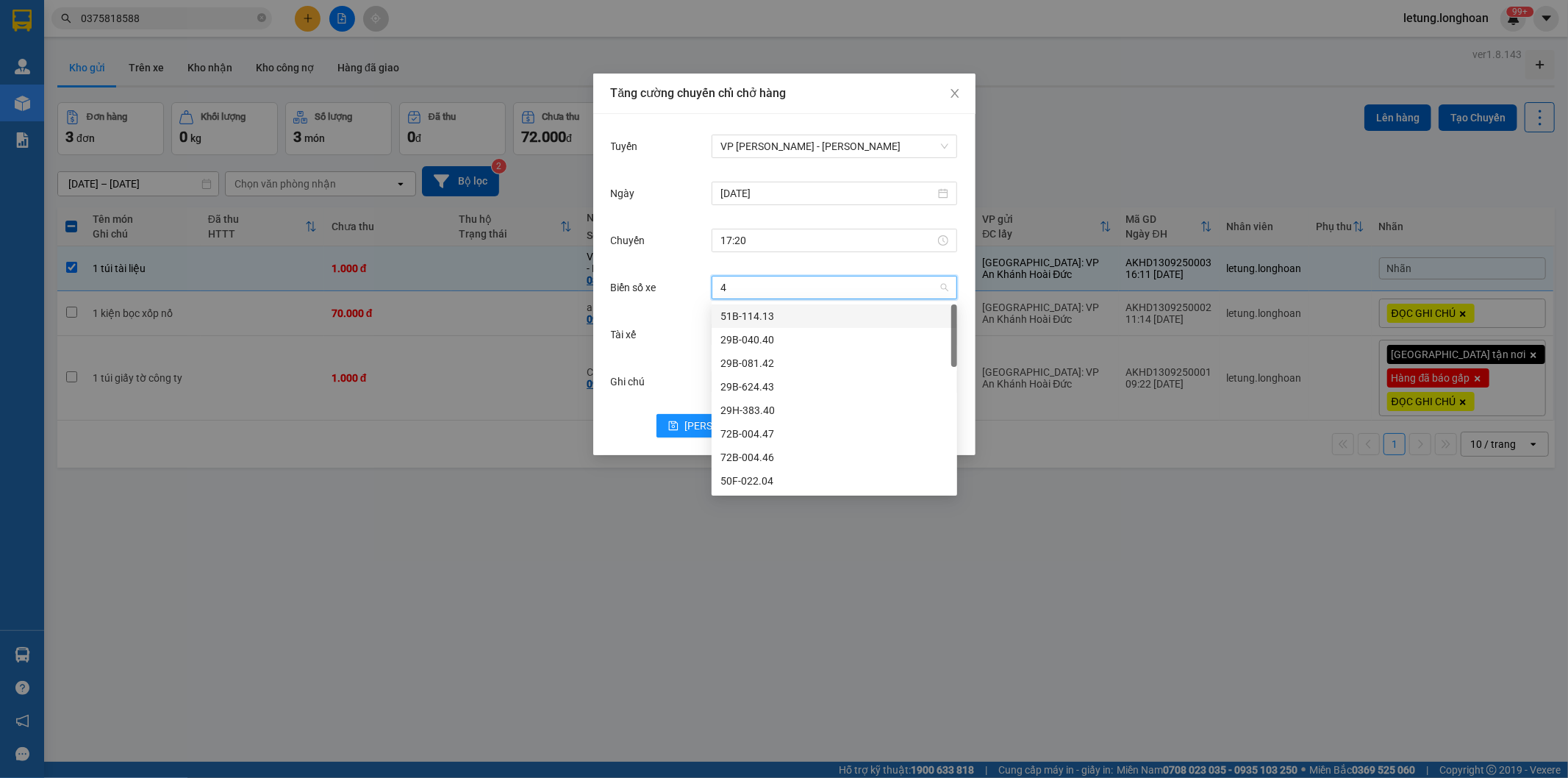
type input "44"
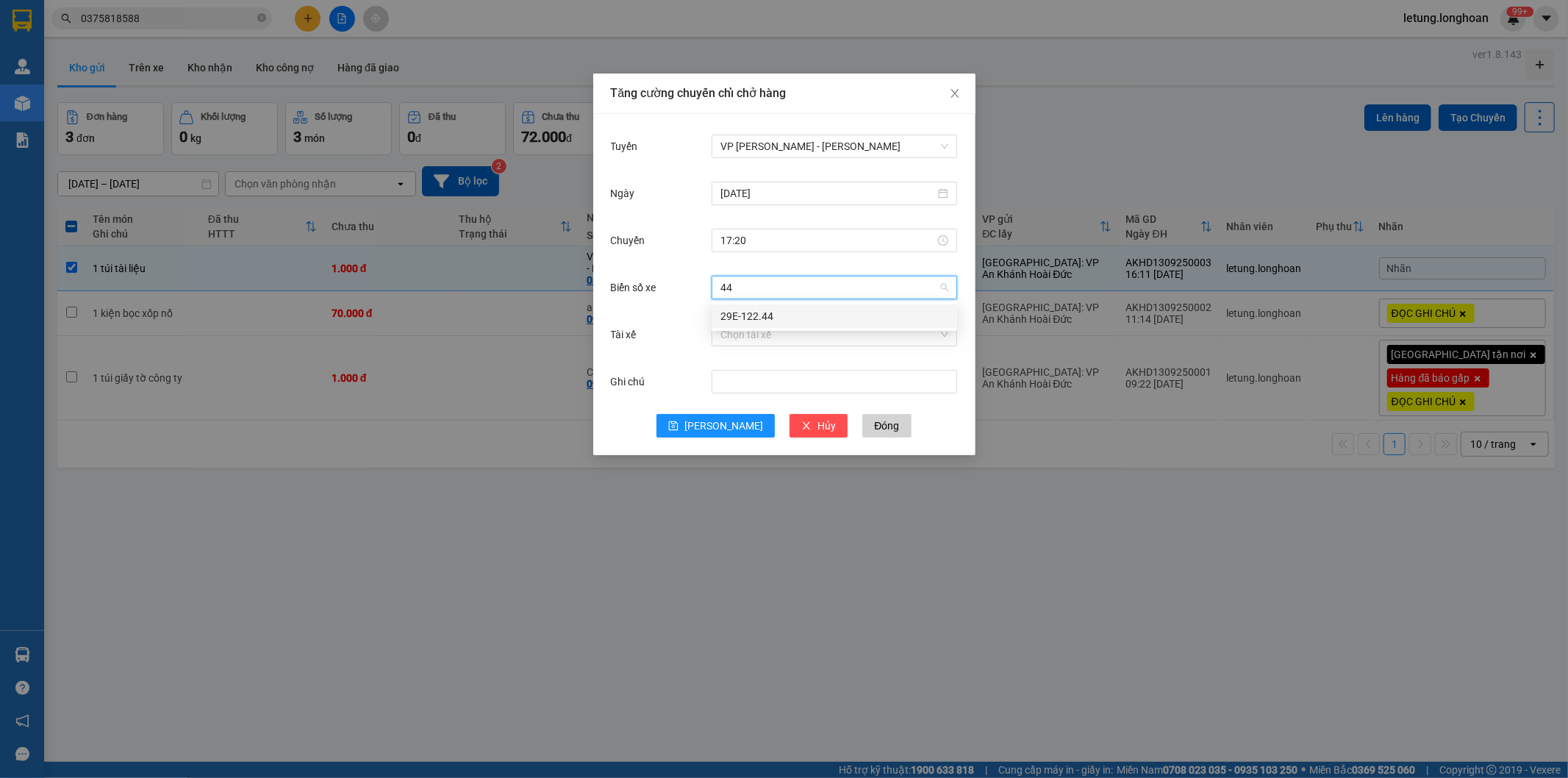
click at [757, 319] on div "29E-122.44" at bounding box center [834, 316] width 228 height 16
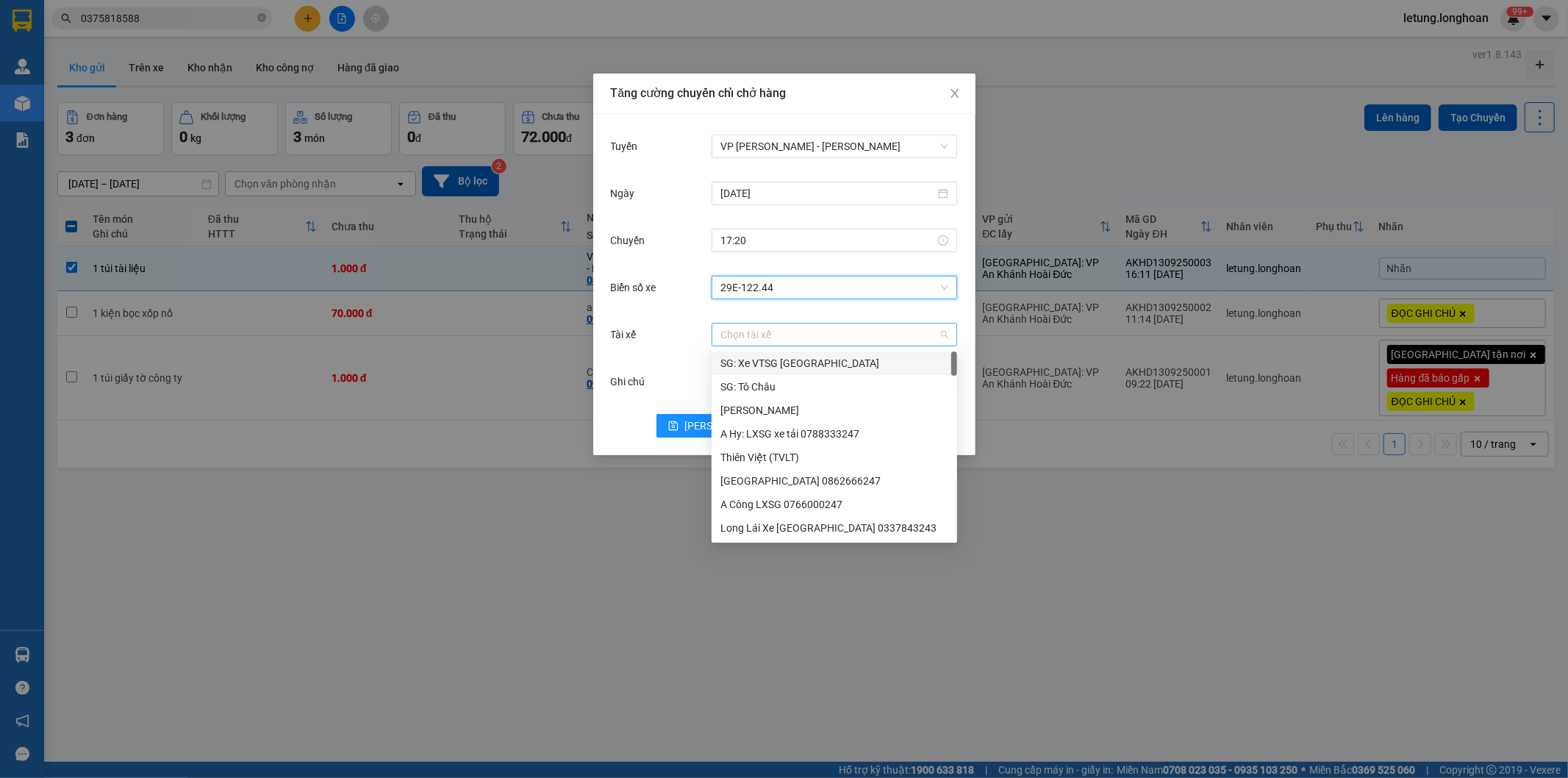
click at [734, 346] on div "Chọn tài xế" at bounding box center [834, 334] width 245 height 23
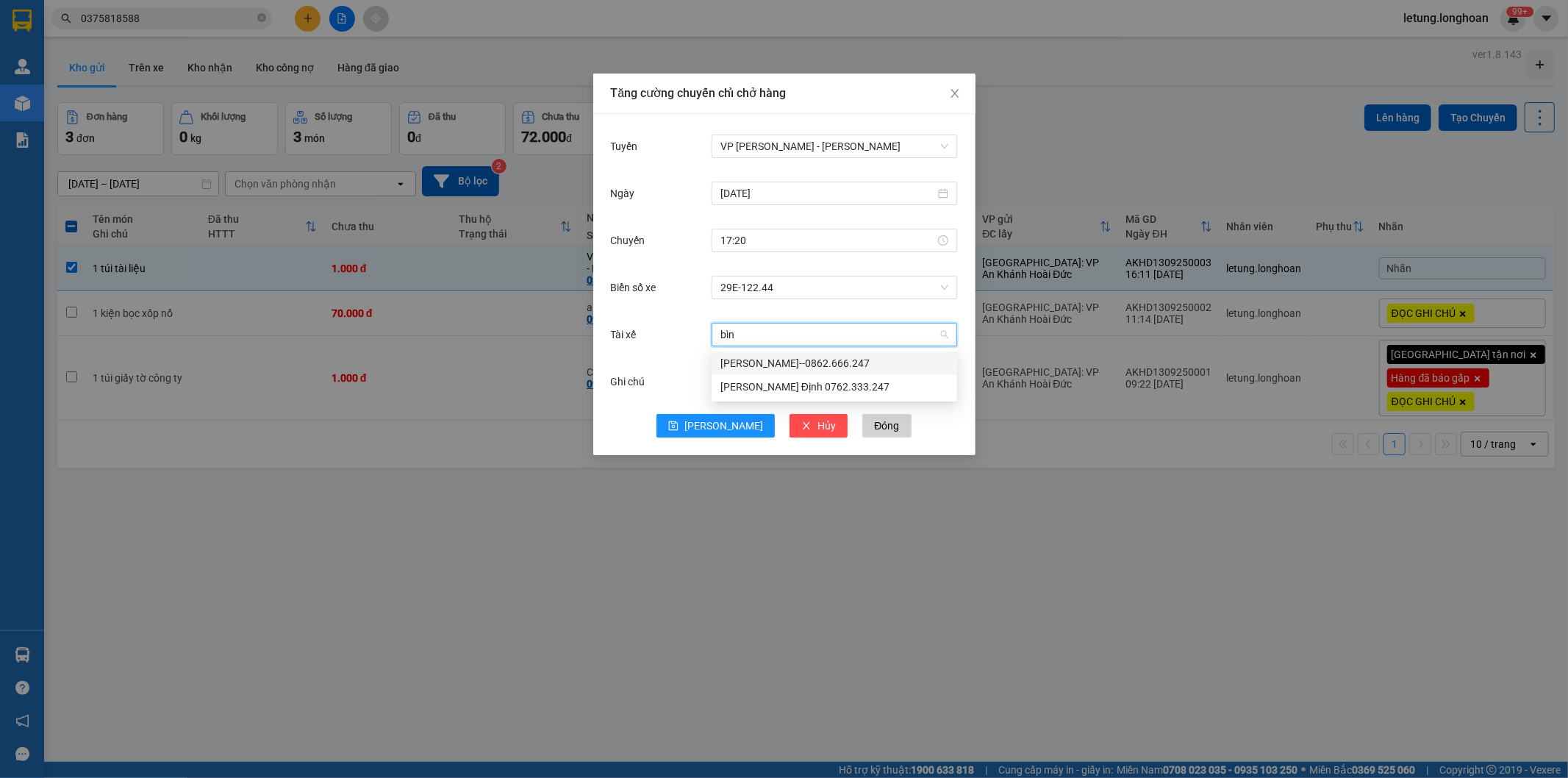
type input "bình"
click at [747, 366] on div "[PERSON_NAME]--0862.666.247" at bounding box center [834, 364] width 228 height 16
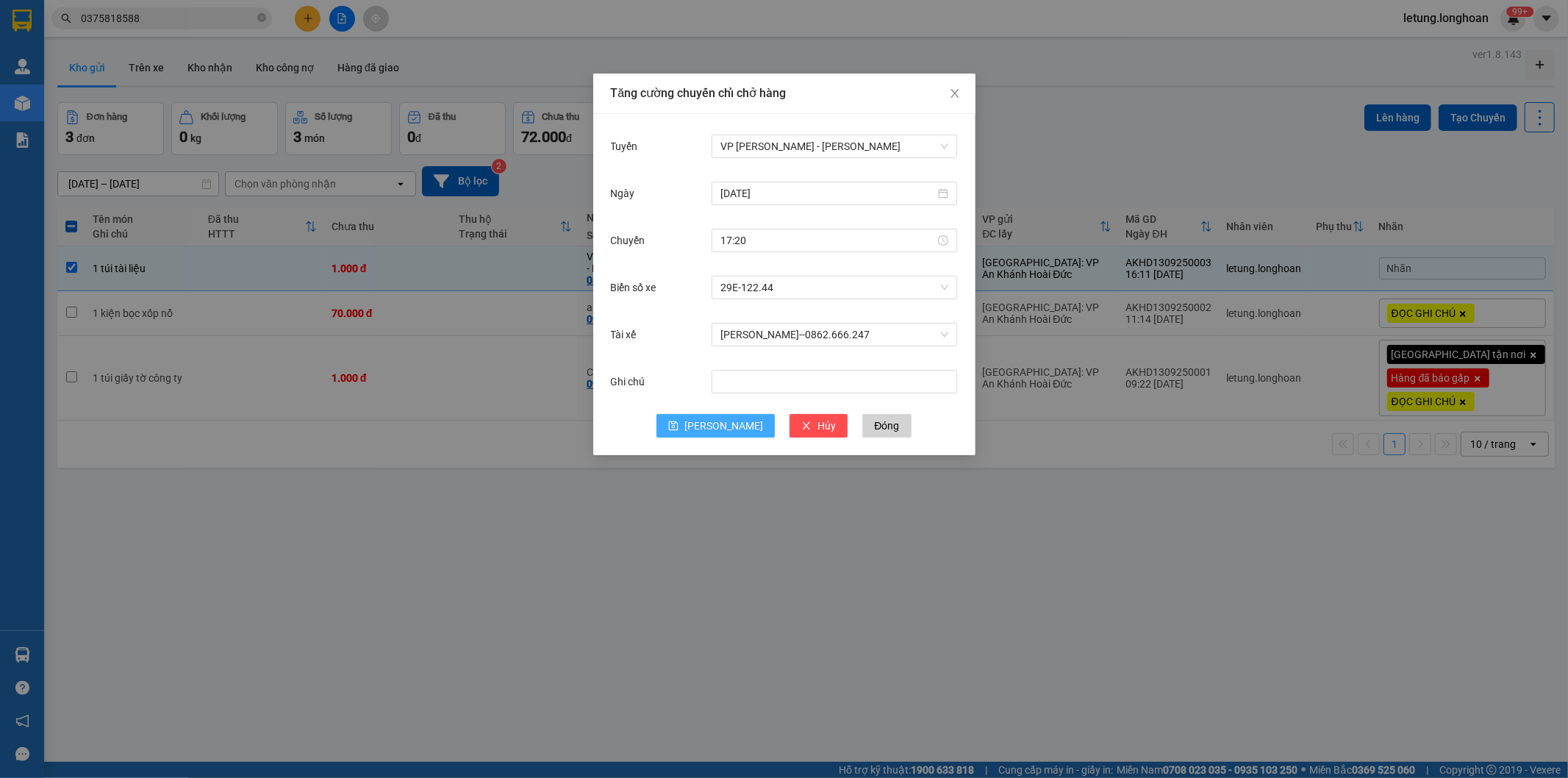
click at [719, 424] on span "[PERSON_NAME]" at bounding box center [723, 426] width 79 height 16
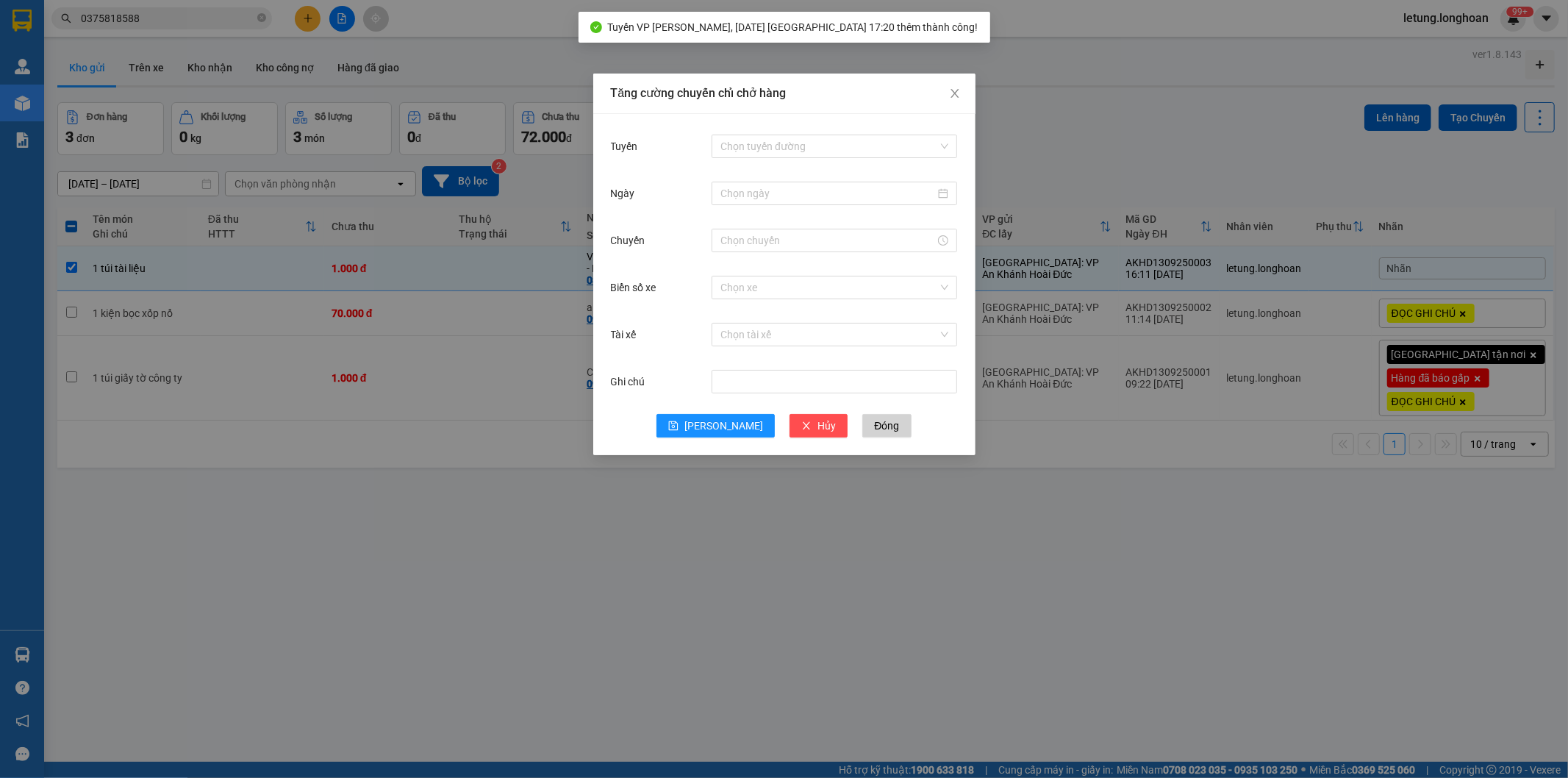
click at [1126, 46] on div "Tăng cường chuyến chỉ chở hàng Tuyến Chọn tuyến đường Ngày Chuyến Biển số xe Ch…" at bounding box center [784, 389] width 1568 height 778
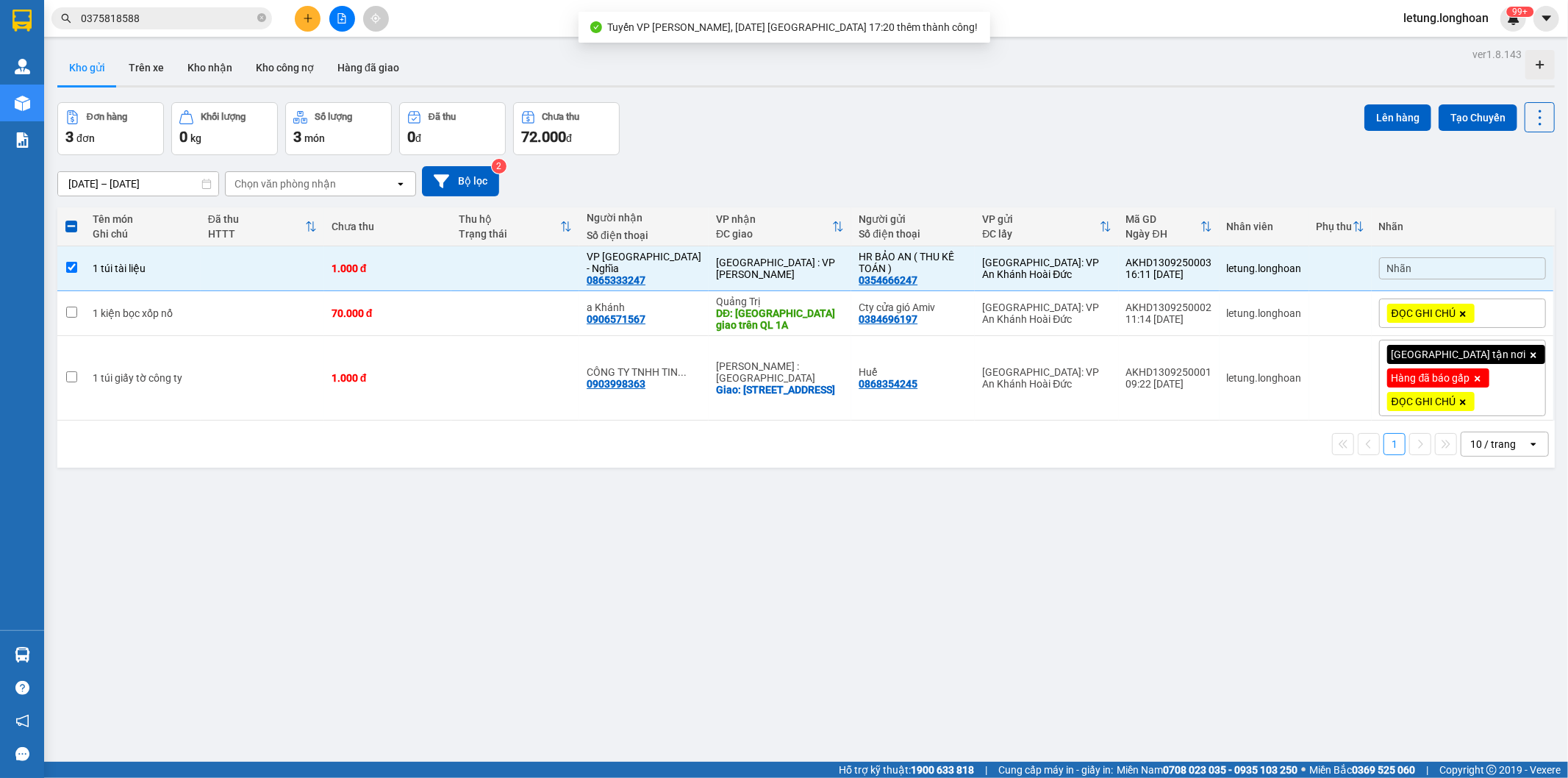
click at [70, 230] on span at bounding box center [71, 227] width 12 height 12
click at [71, 219] on input "checkbox" at bounding box center [71, 219] width 0 height 0
checkbox input "true"
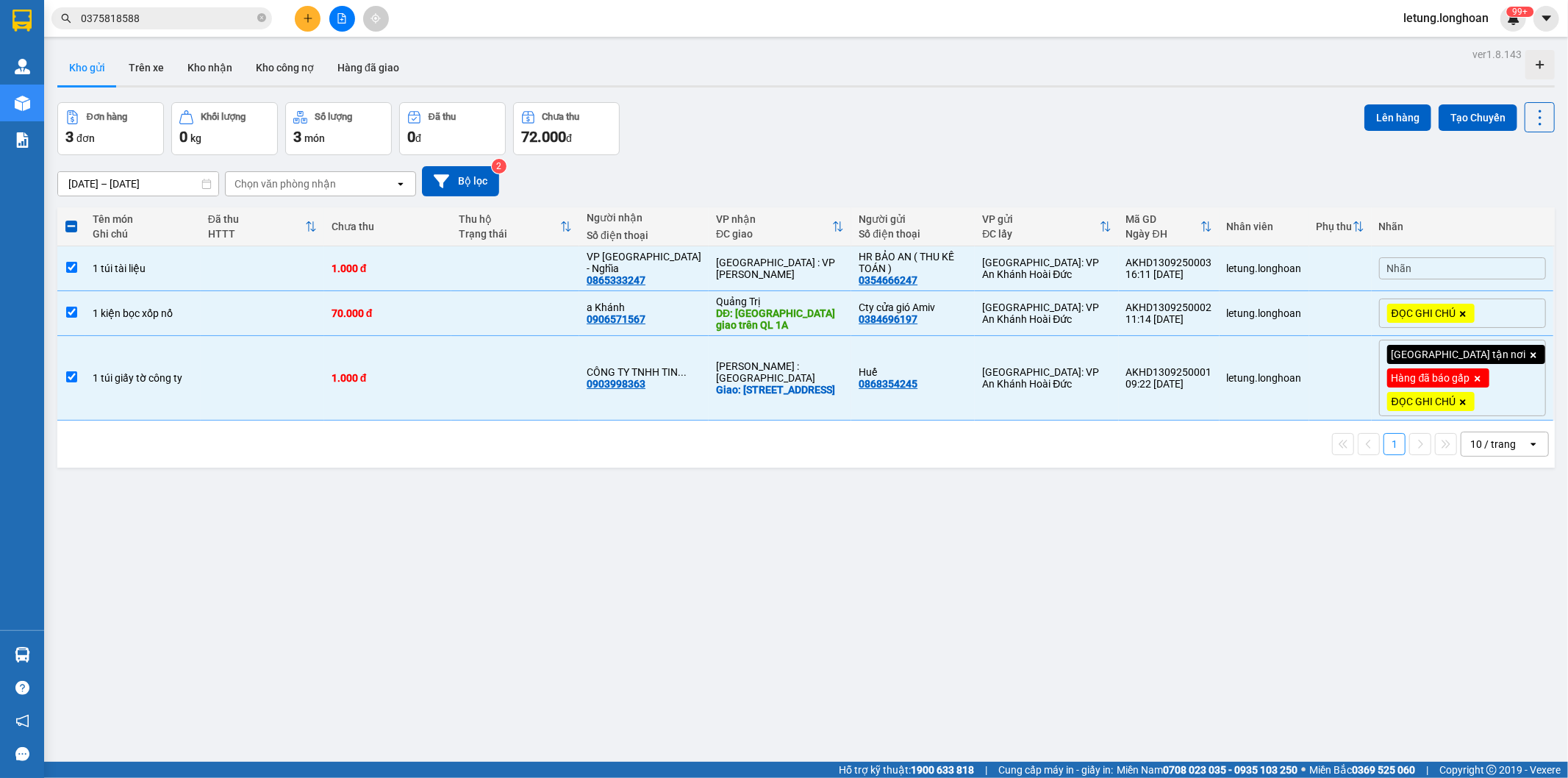
click at [70, 230] on span at bounding box center [71, 227] width 12 height 12
click at [71, 219] on input "checkbox" at bounding box center [71, 219] width 0 height 0
checkbox input "false"
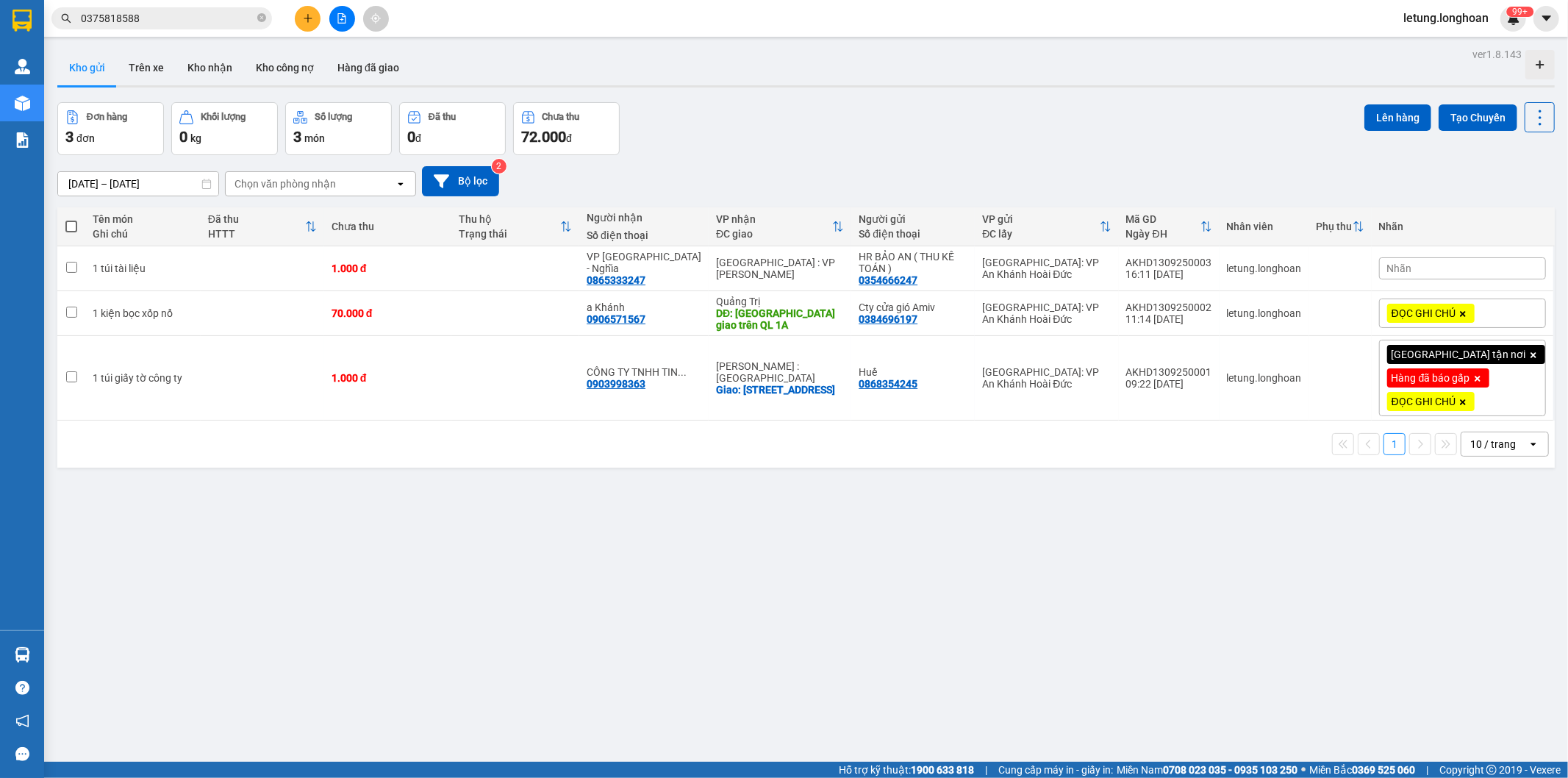
click at [70, 230] on span at bounding box center [71, 227] width 12 height 12
click at [71, 219] on input "checkbox" at bounding box center [71, 219] width 0 height 0
checkbox input "true"
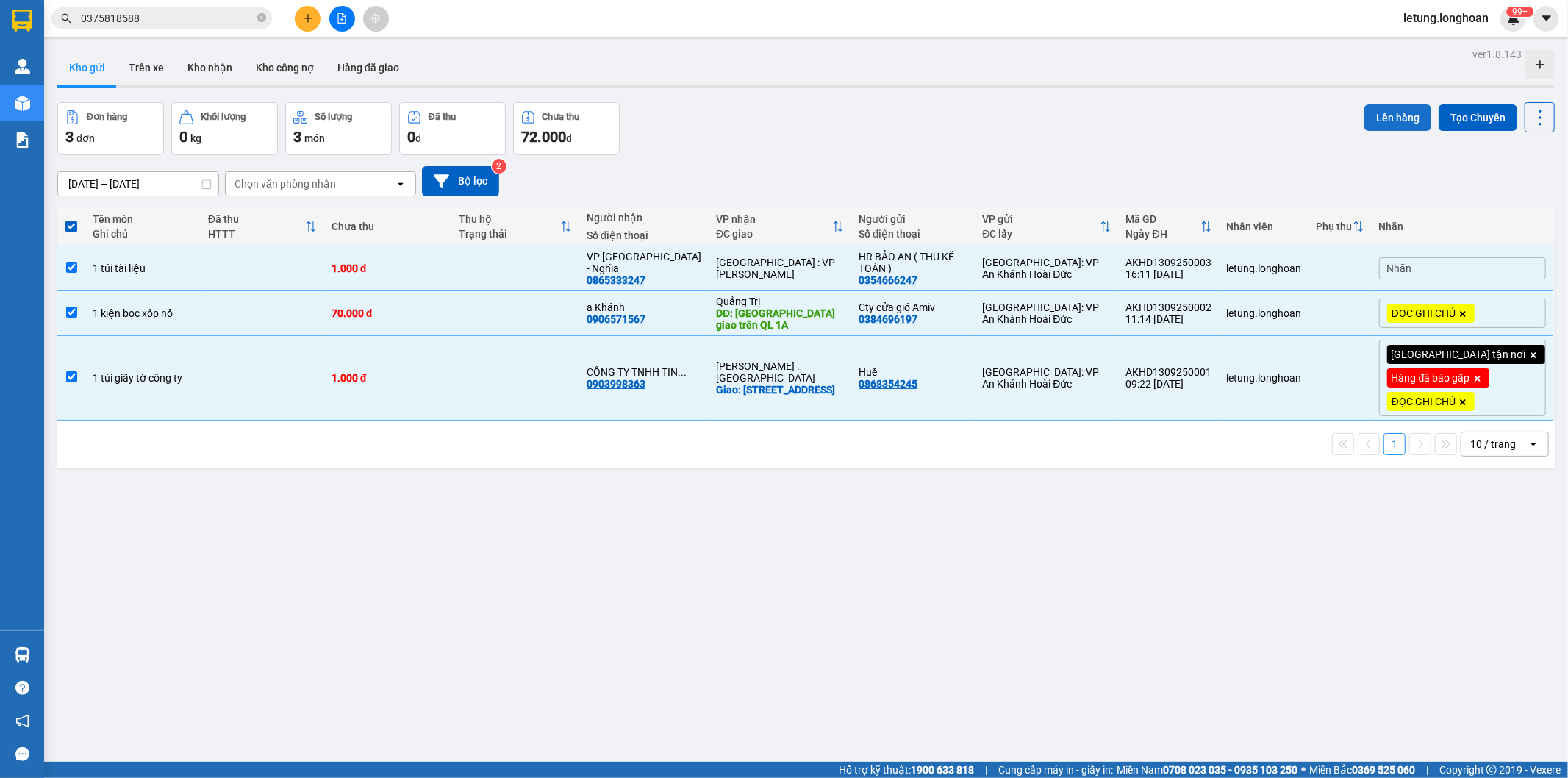
click at [1383, 114] on button "Lên hàng" at bounding box center [1398, 117] width 67 height 26
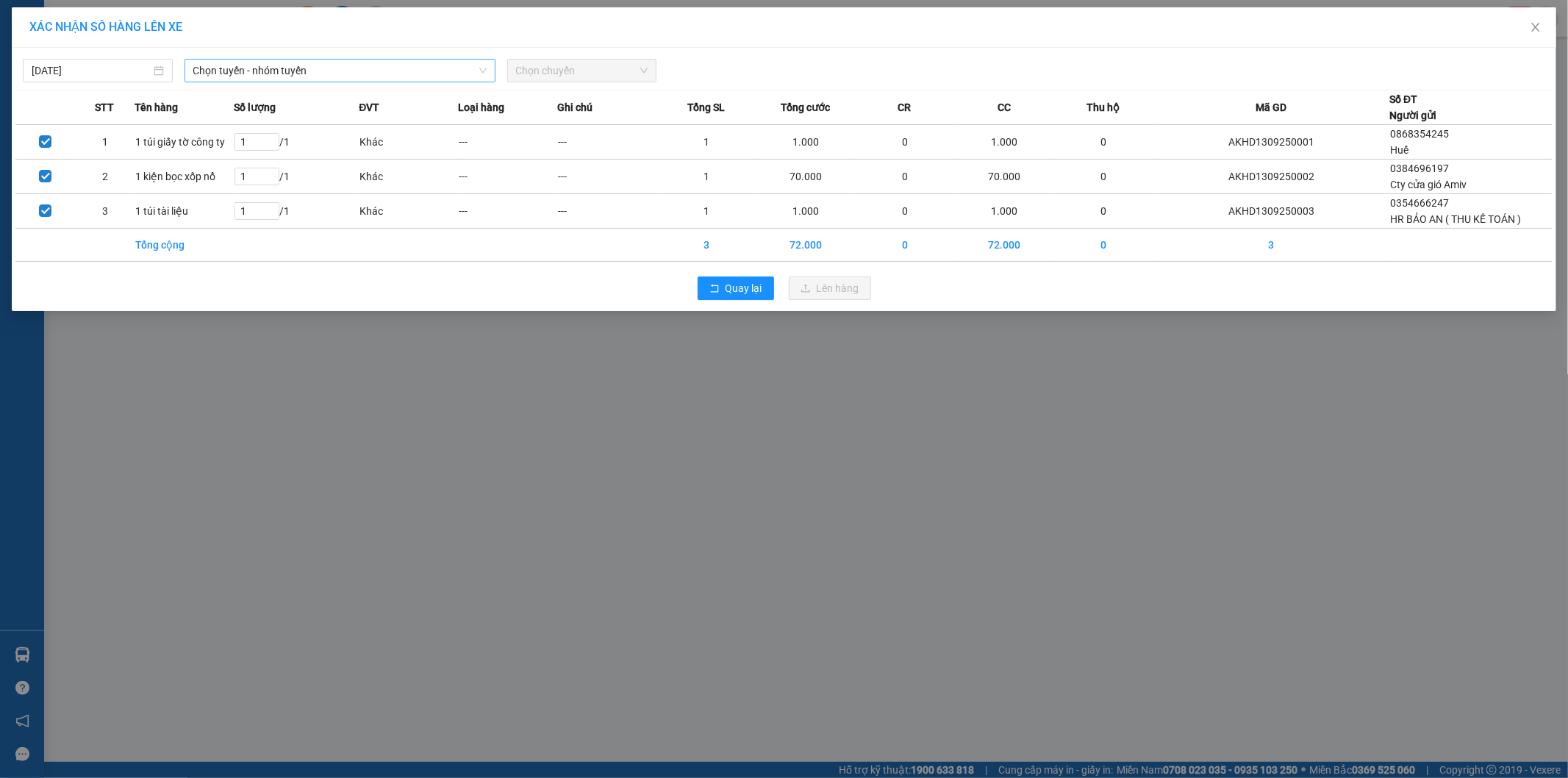
click at [325, 70] on span "Chọn tuyến - nhóm tuyến" at bounding box center [340, 70] width 293 height 22
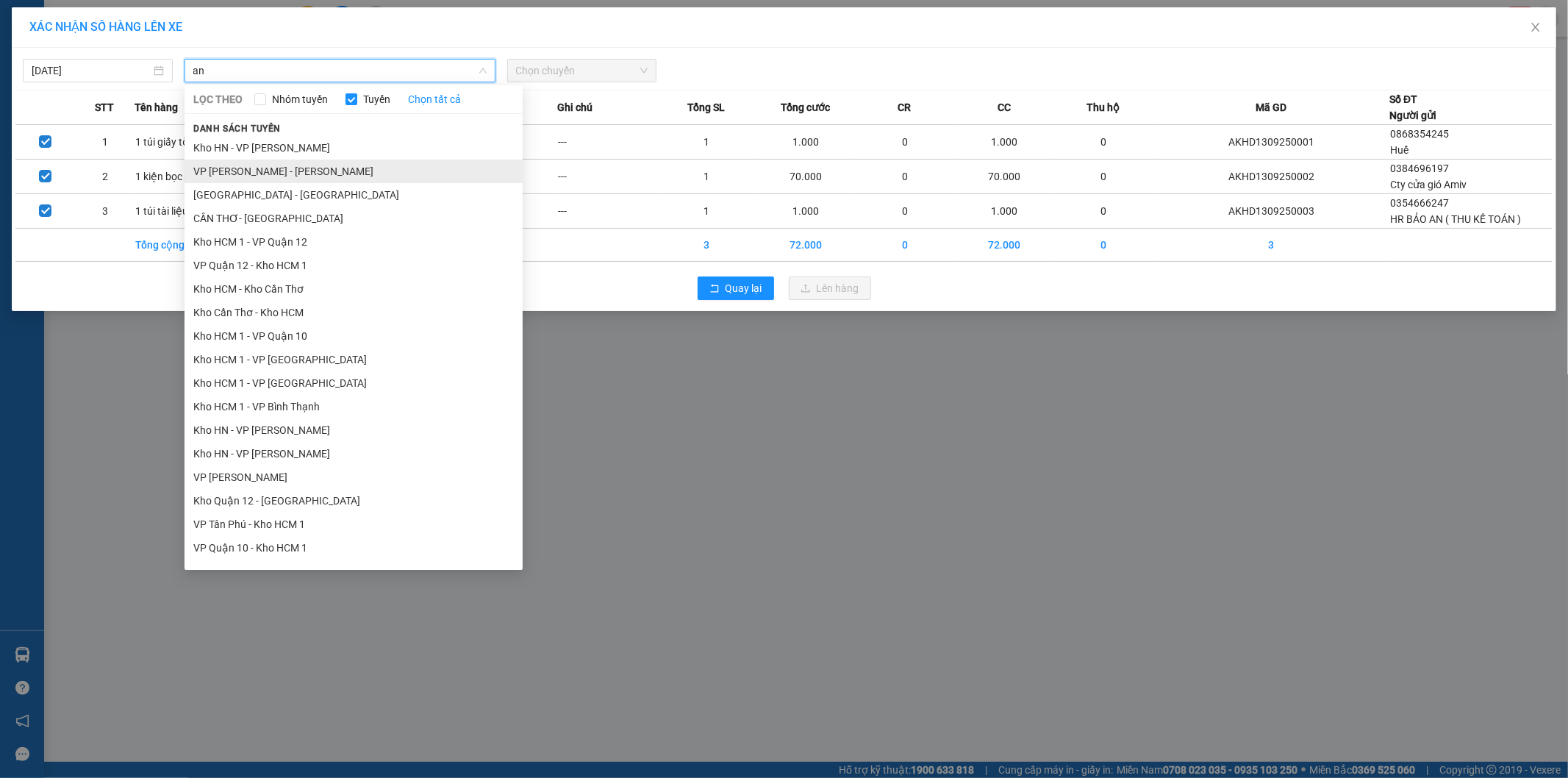
type input "an"
click at [284, 177] on li "VP [PERSON_NAME] - [PERSON_NAME]" at bounding box center [354, 171] width 338 height 23
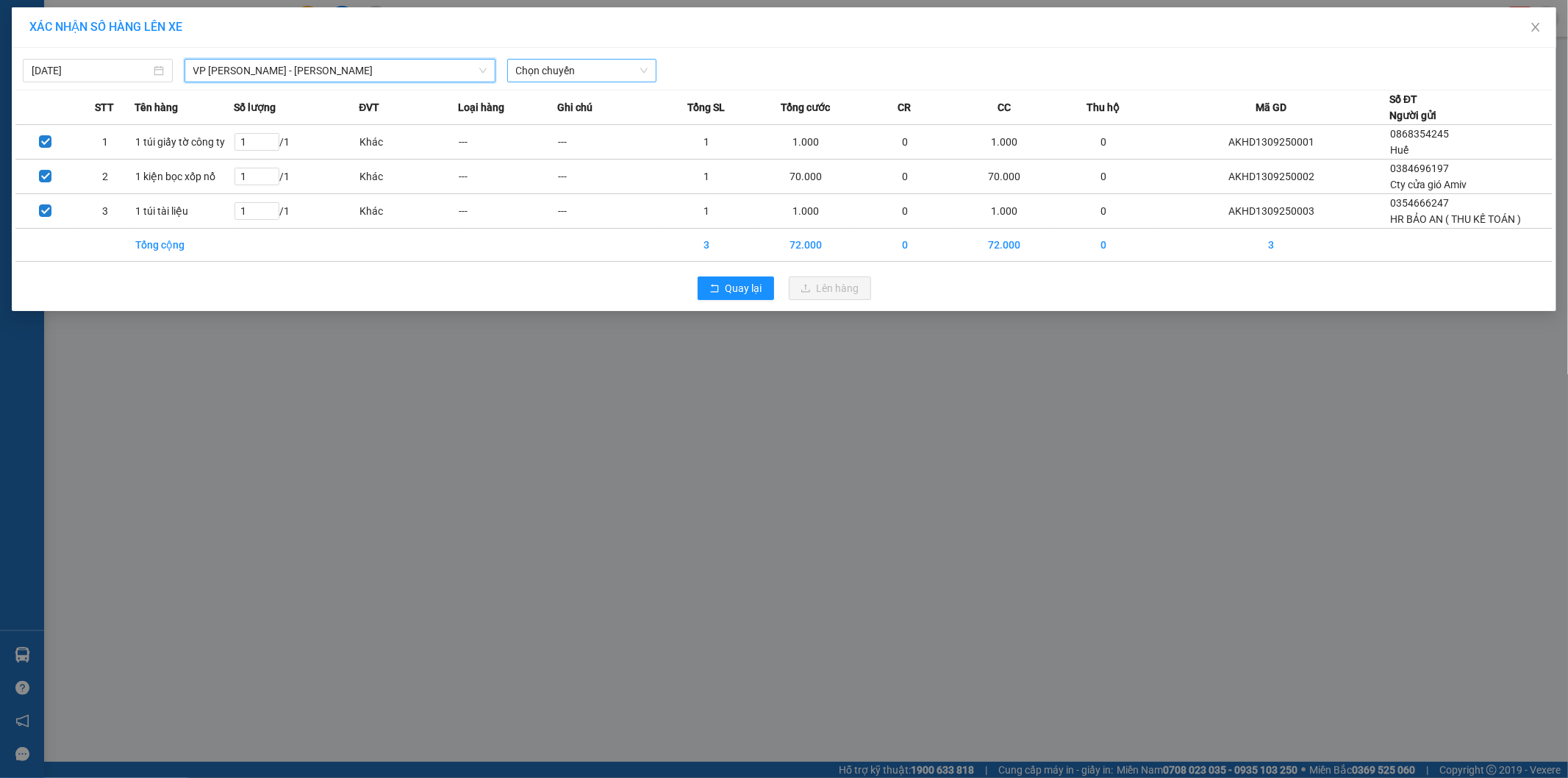
click at [567, 72] on span "Chọn chuyến" at bounding box center [582, 70] width 132 height 22
click at [578, 123] on div "17:20 (TC) - 29E-122.44" at bounding box center [573, 123] width 114 height 16
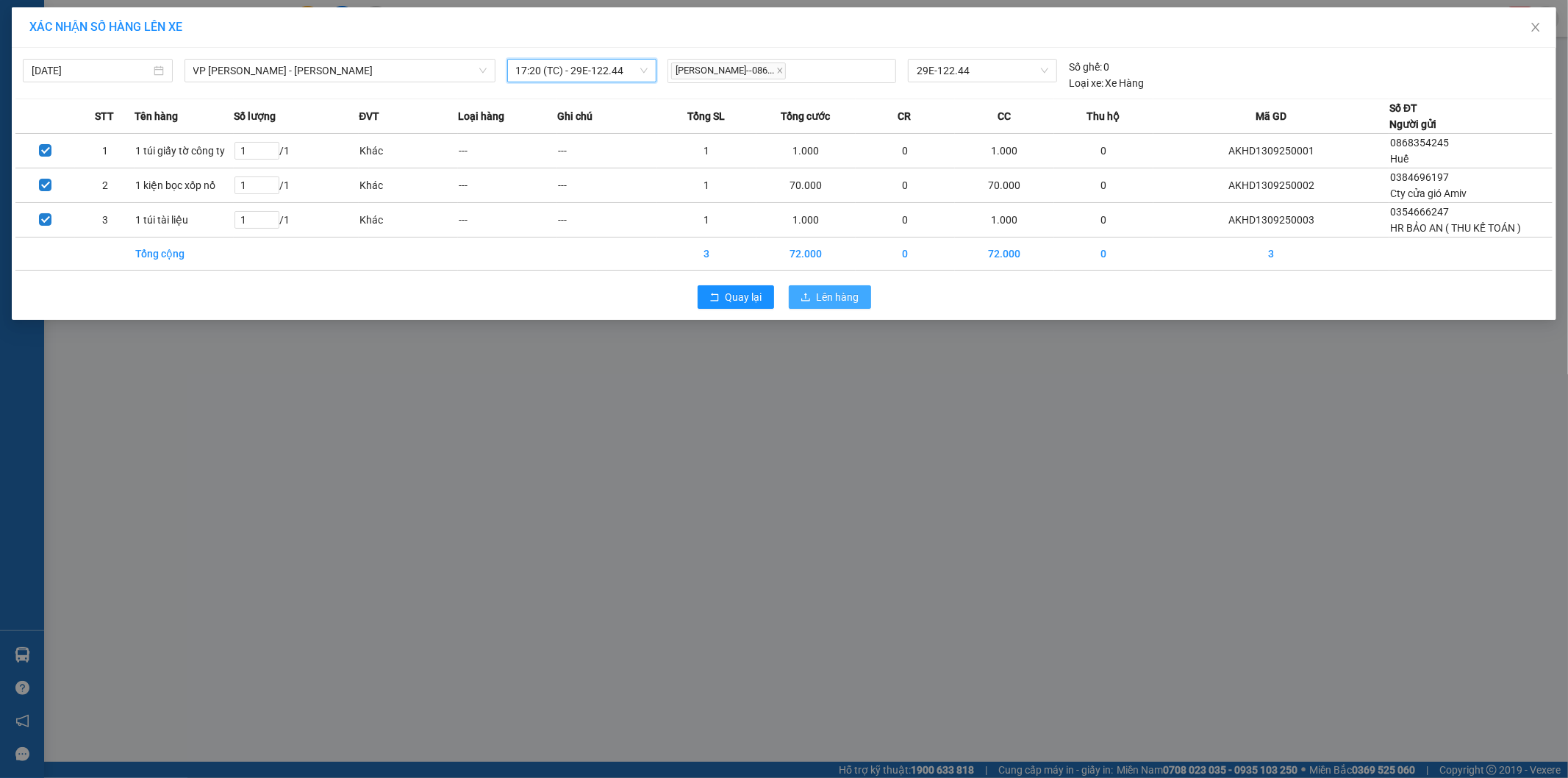
click at [843, 294] on span "Lên hàng" at bounding box center [837, 297] width 43 height 16
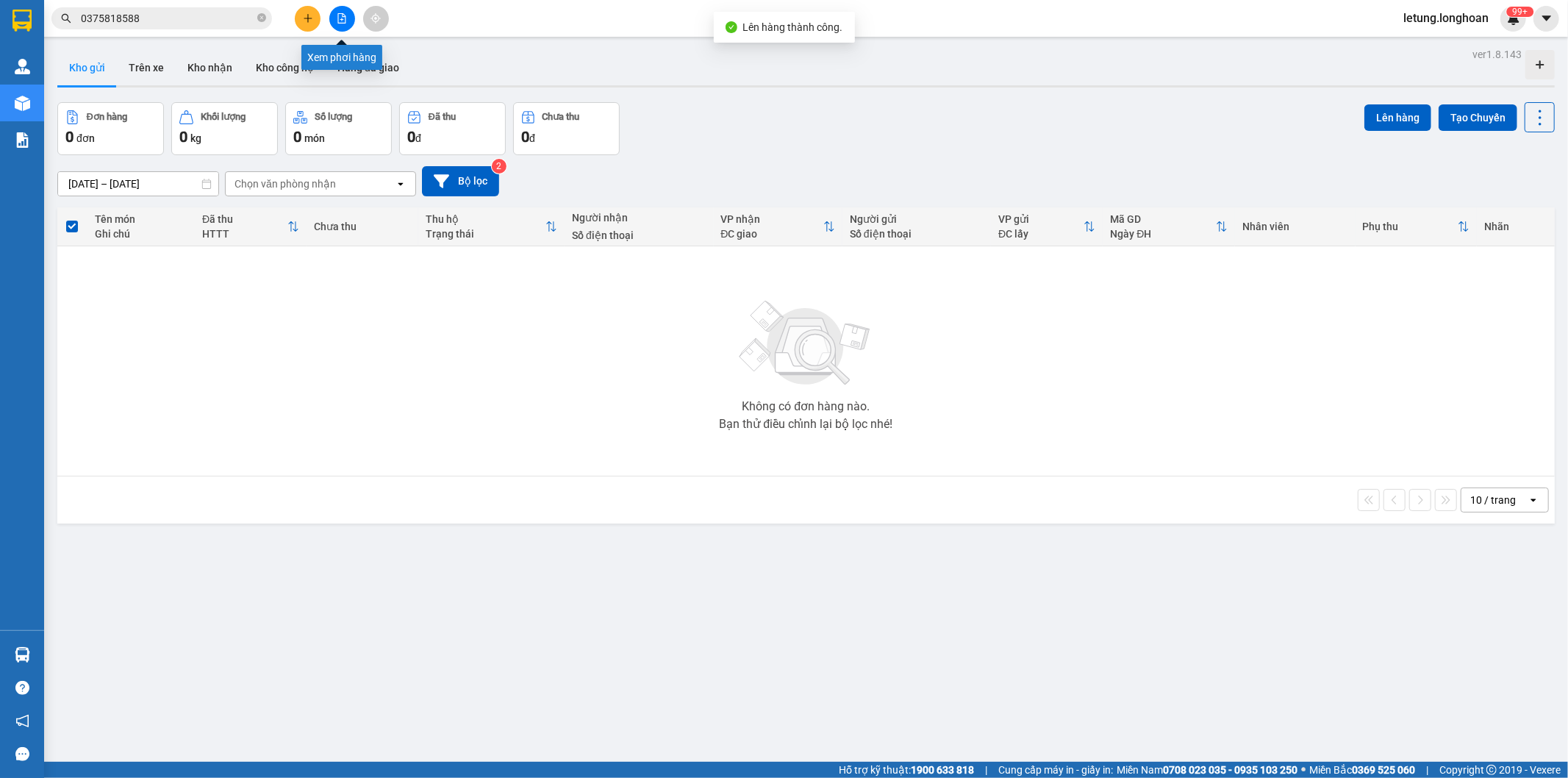
click at [342, 13] on icon "file-add" at bounding box center [342, 19] width 8 height 10
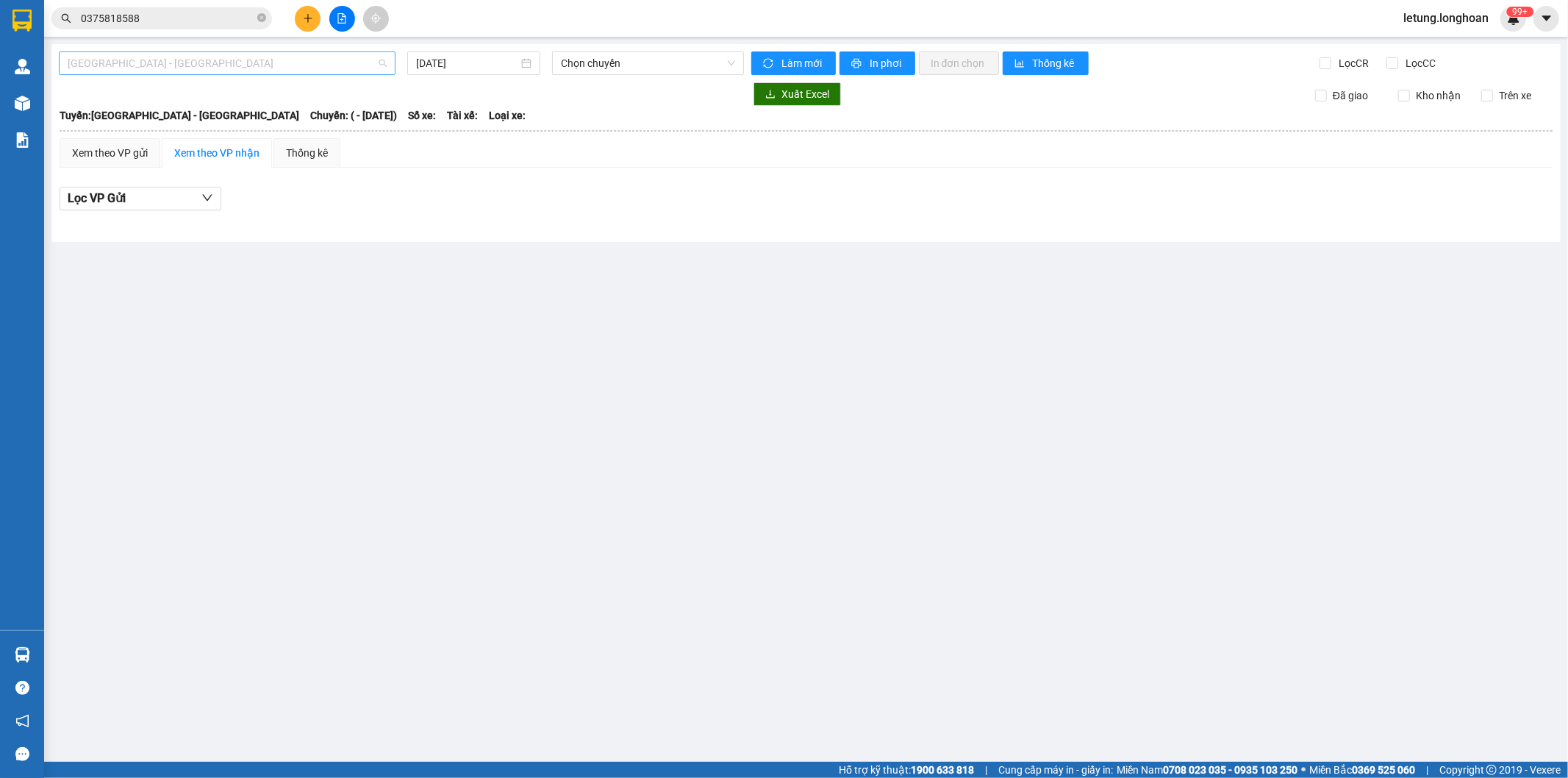
click at [318, 55] on span "[GEOGRAPHIC_DATA] - [GEOGRAPHIC_DATA]" at bounding box center [227, 63] width 319 height 22
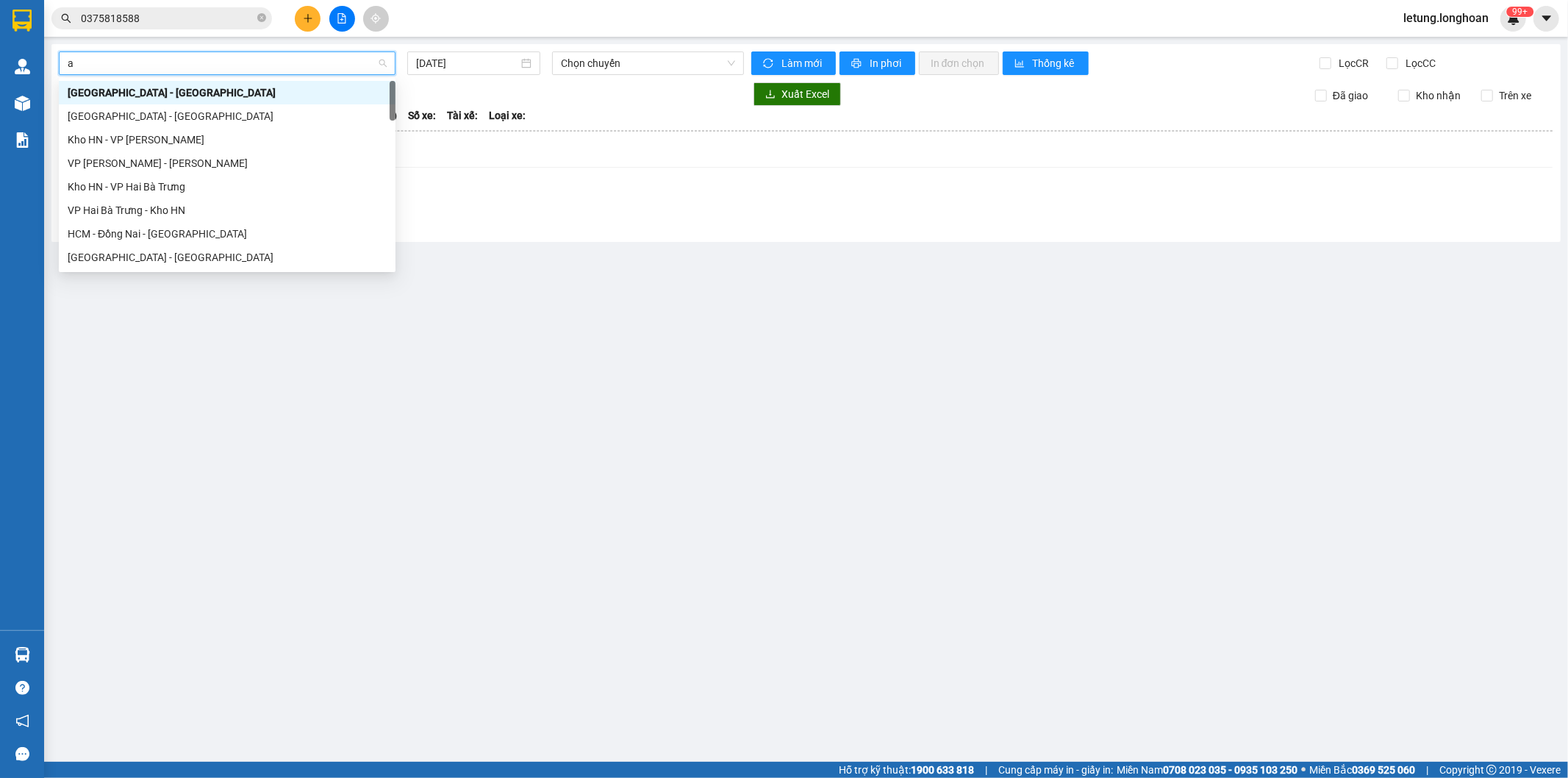
type input "an"
click at [197, 115] on div "VP [PERSON_NAME] - [PERSON_NAME]" at bounding box center [227, 117] width 319 height 16
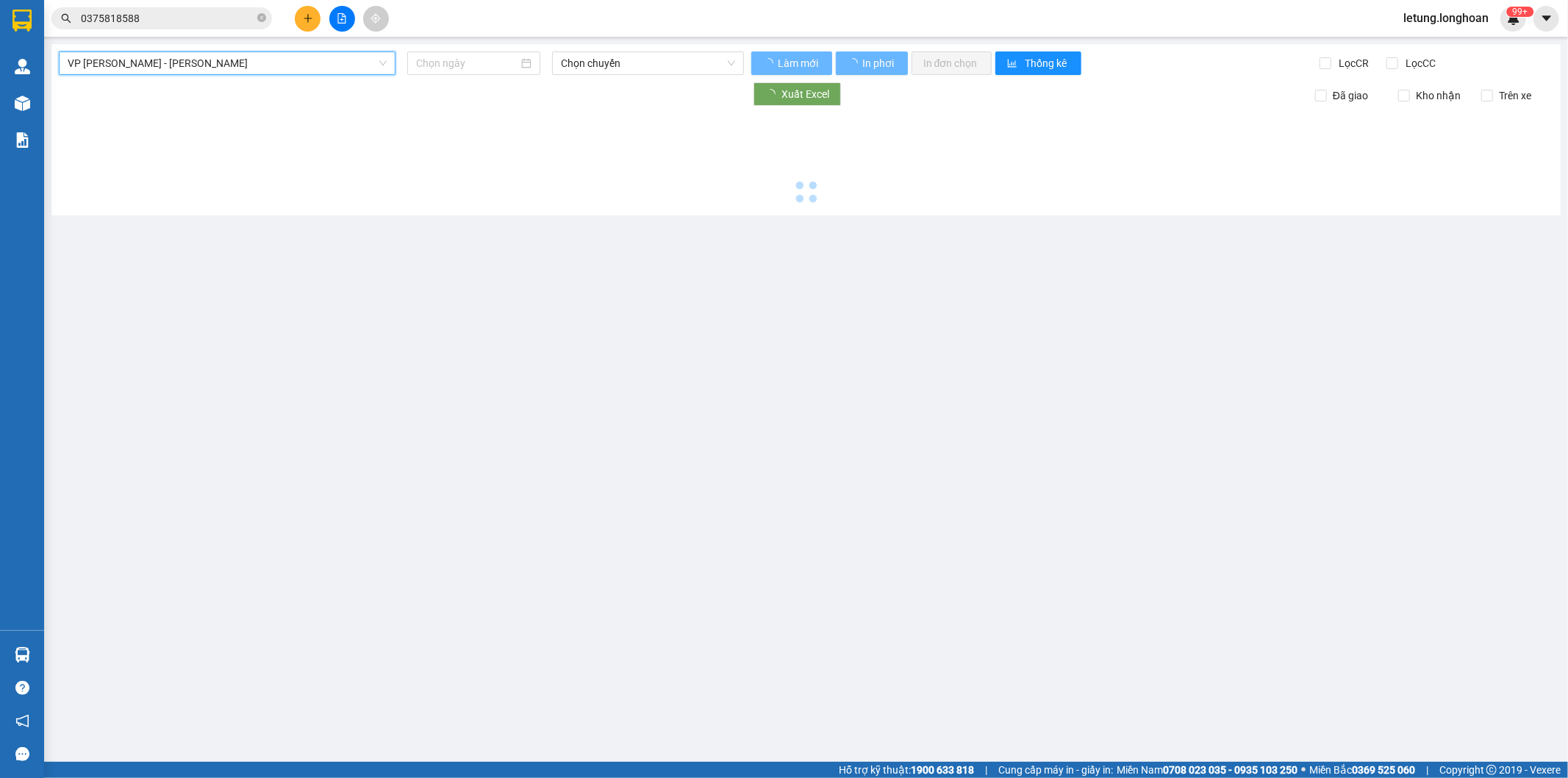
type input "[DATE]"
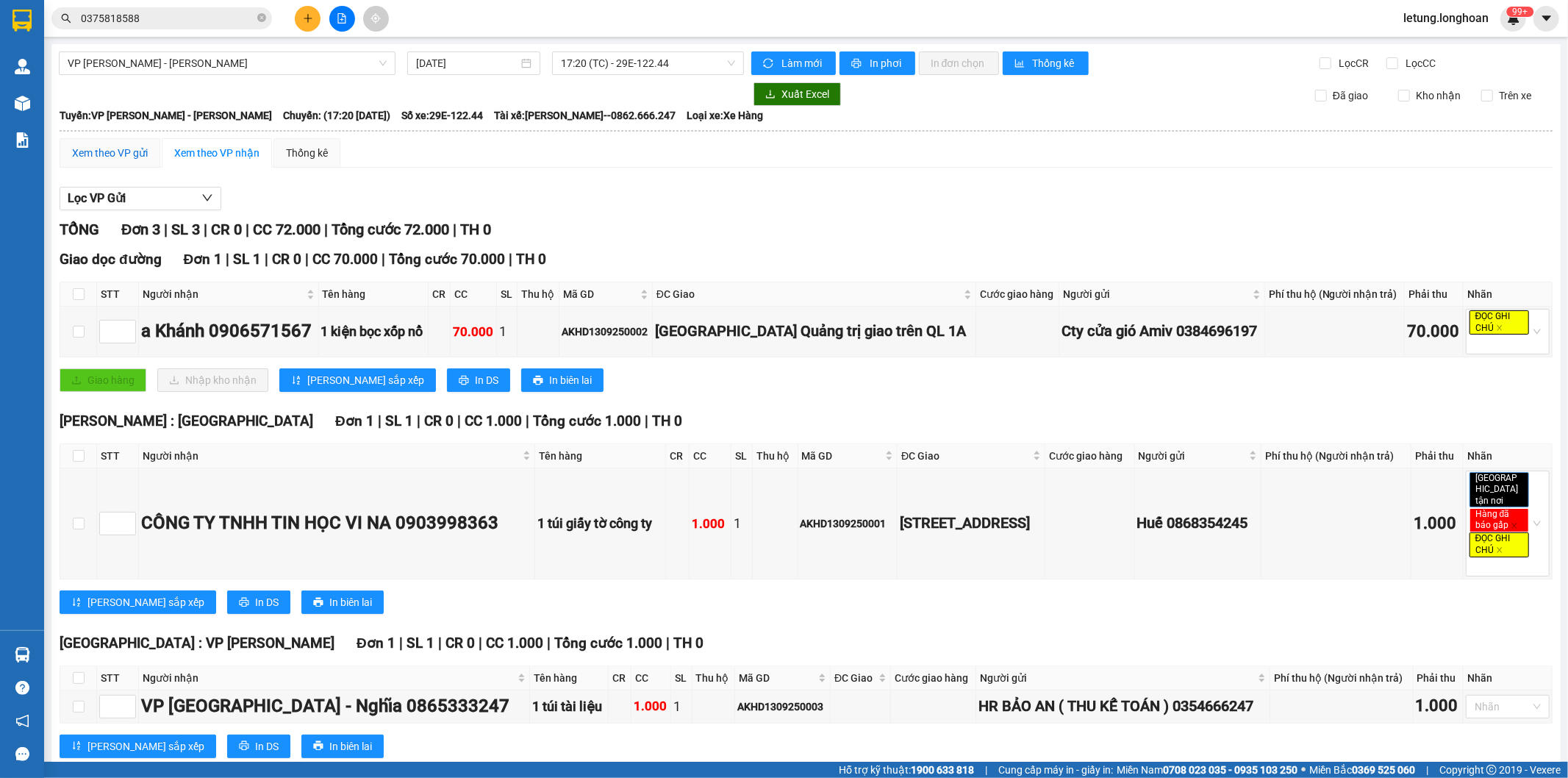
click at [113, 152] on div "Xem theo VP gửi" at bounding box center [109, 153] width 76 height 16
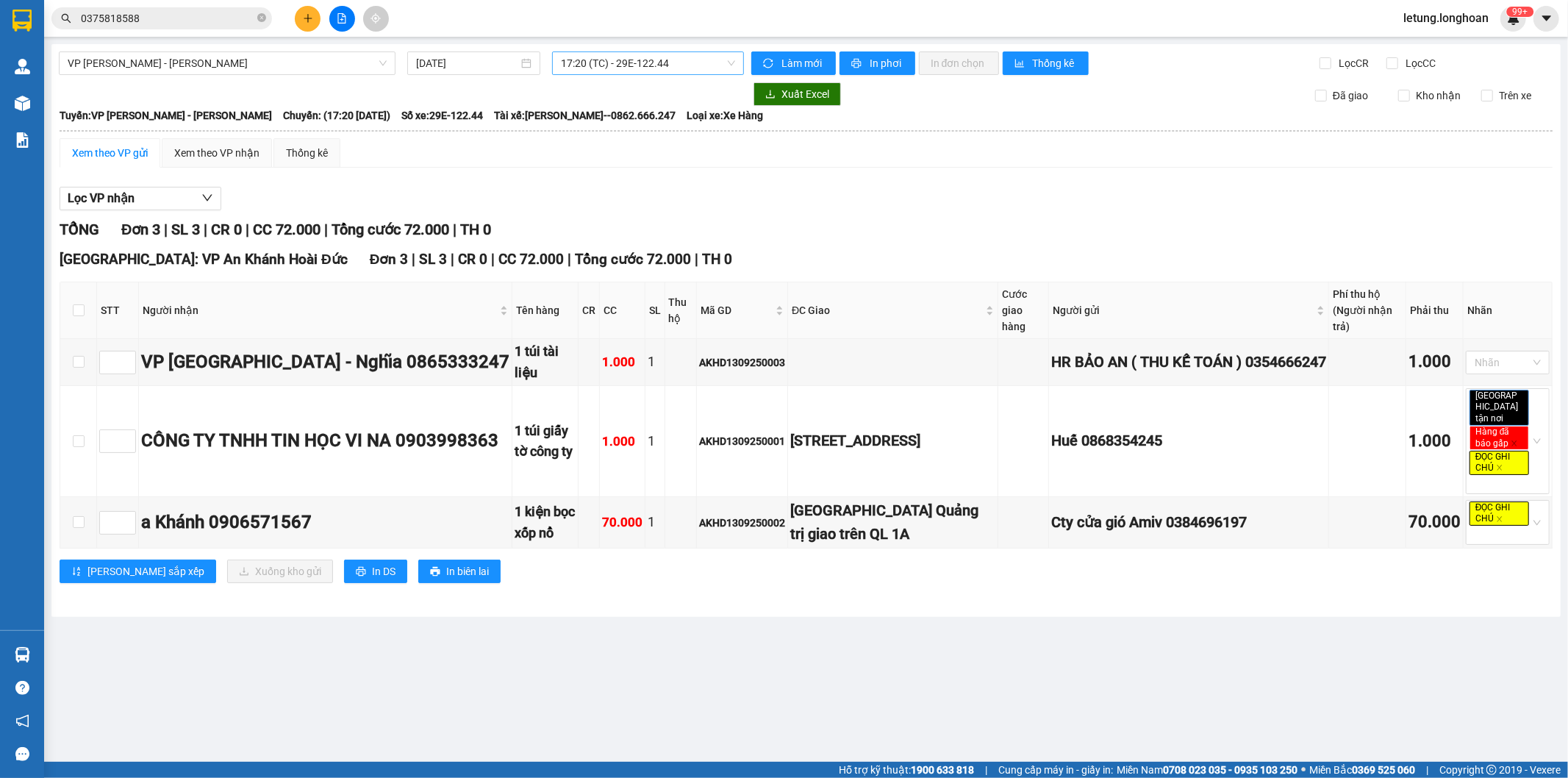
click at [674, 65] on span "17:20 (TC) - 29E-122.44" at bounding box center [648, 63] width 173 height 22
click at [625, 115] on div "17:20 (TC) - 29E-122.44" at bounding box center [618, 117] width 114 height 16
click at [891, 60] on span "In phơi" at bounding box center [886, 64] width 34 height 16
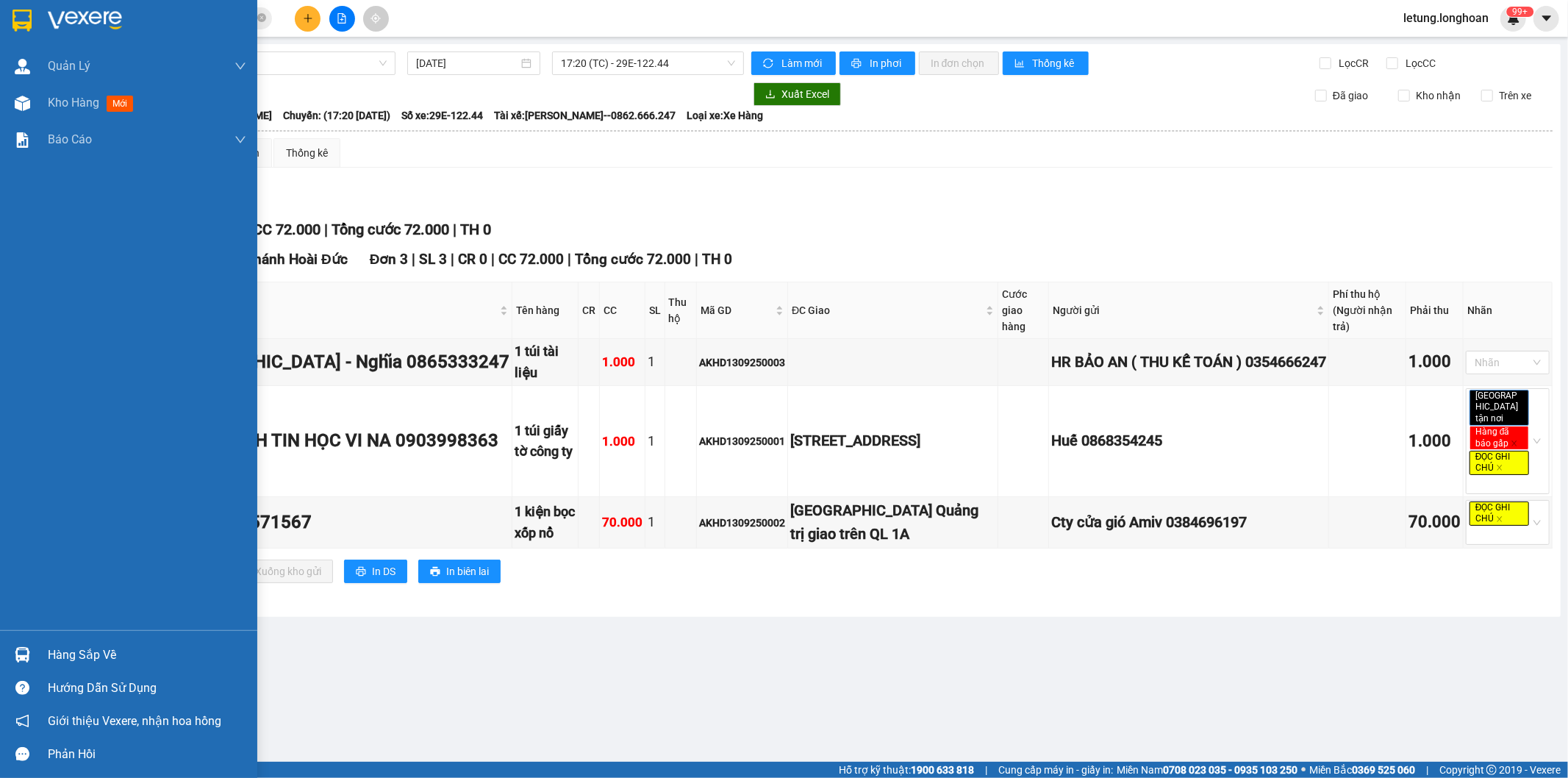
click at [19, 18] on img at bounding box center [22, 20] width 19 height 22
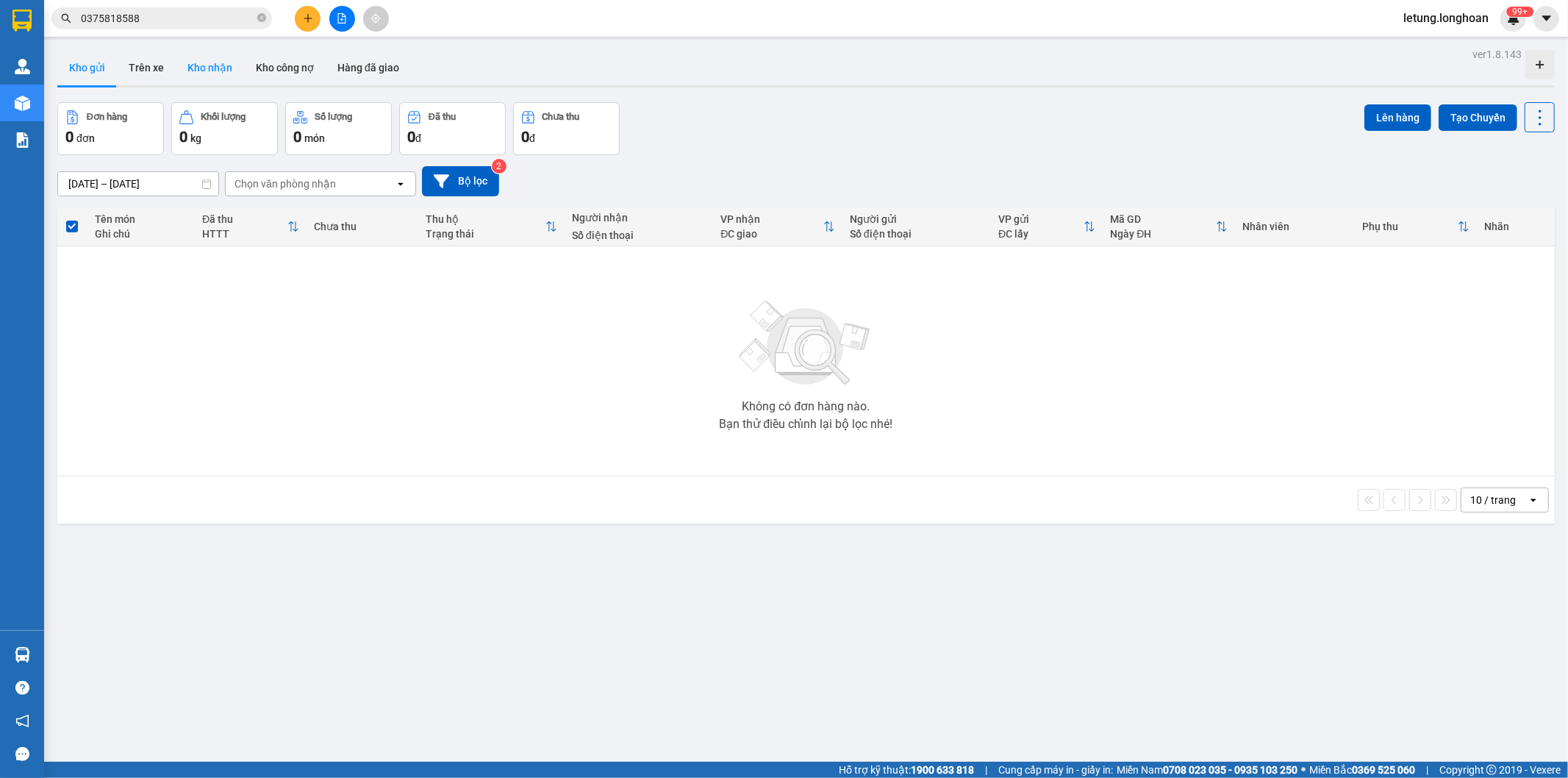
click at [215, 70] on button "Kho nhận" at bounding box center [209, 67] width 68 height 35
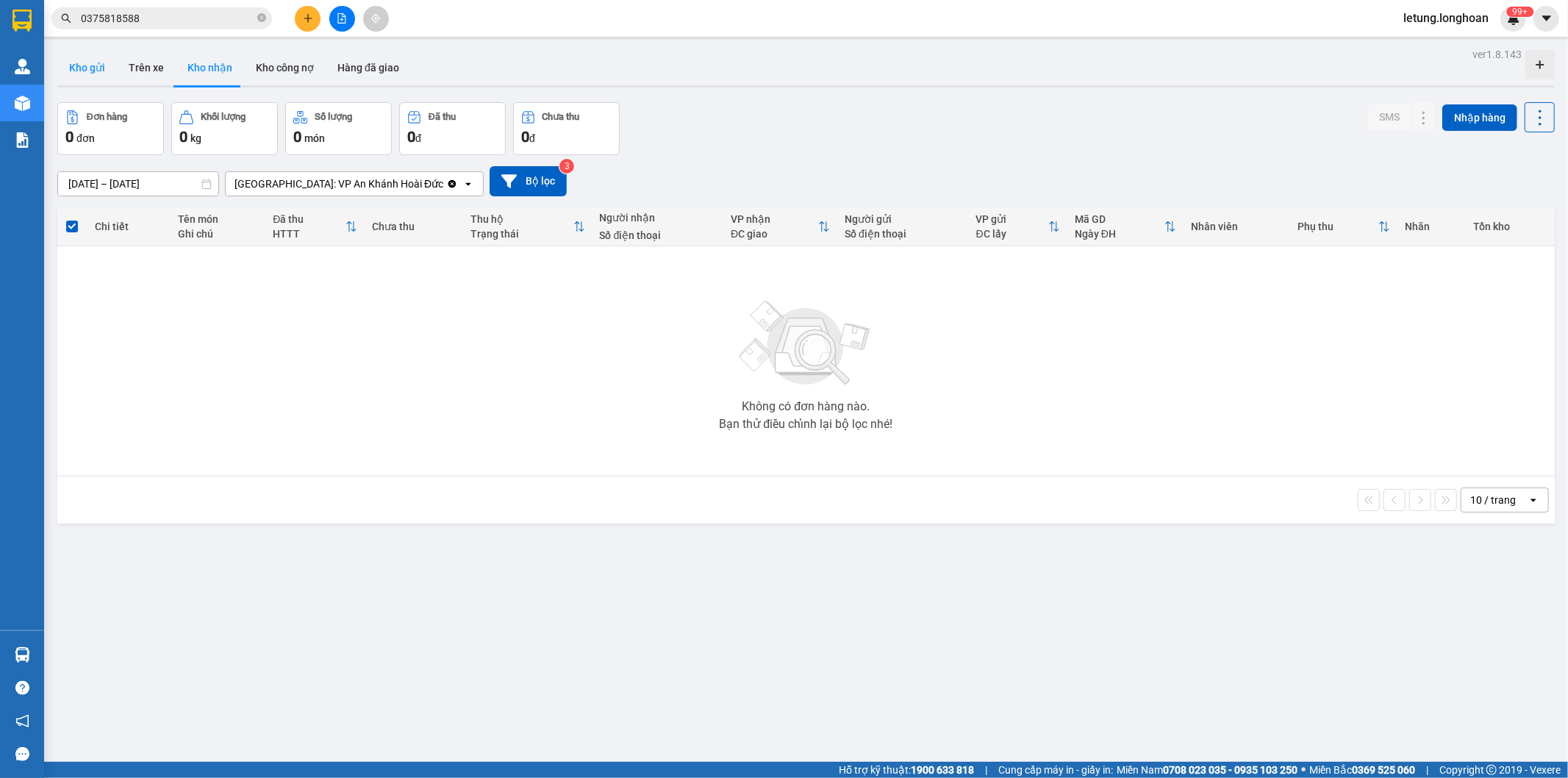
click at [84, 64] on button "Kho gửi" at bounding box center [87, 67] width 60 height 35
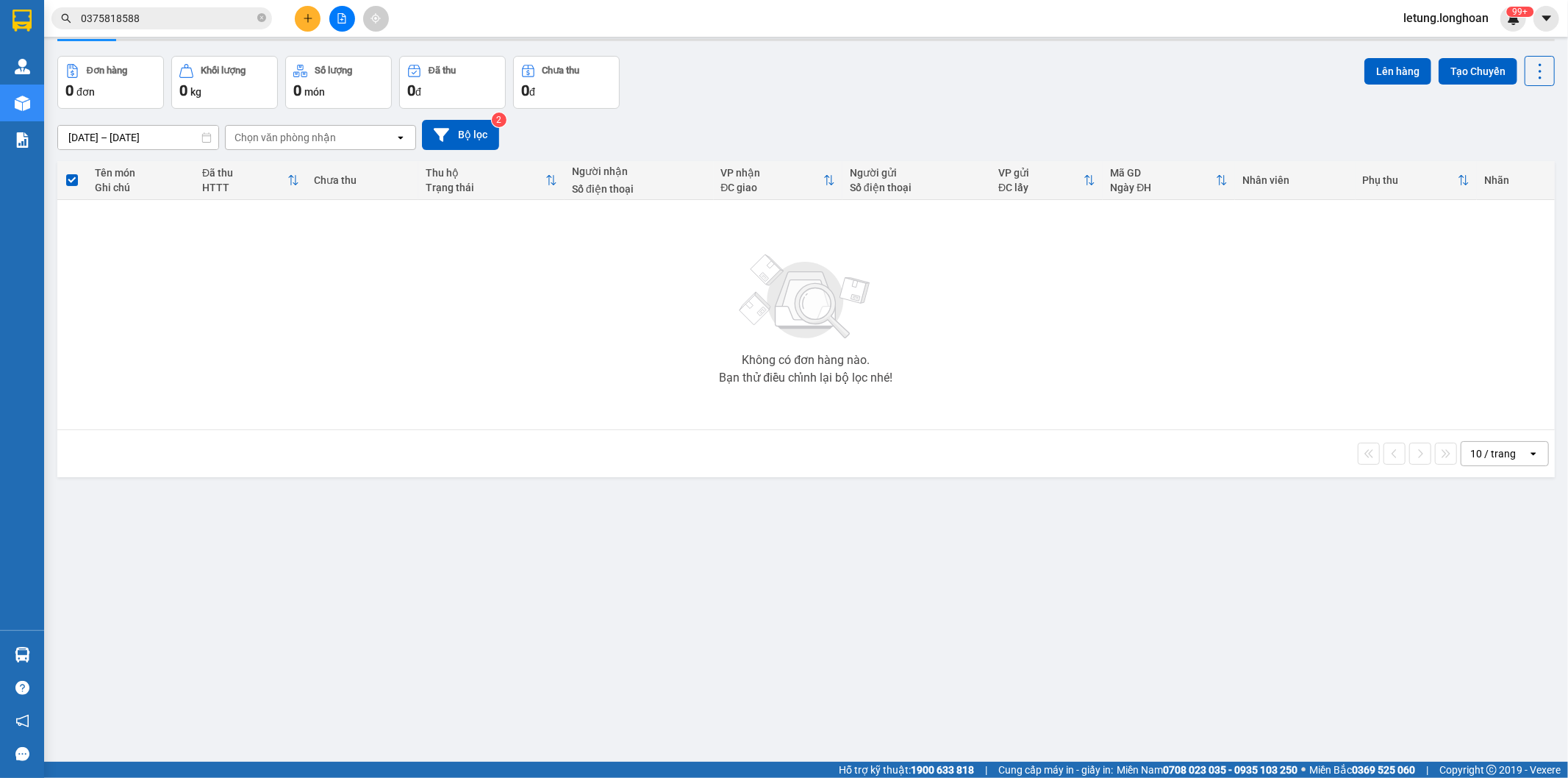
scroll to position [67, 0]
